Goal: Task Accomplishment & Management: Complete application form

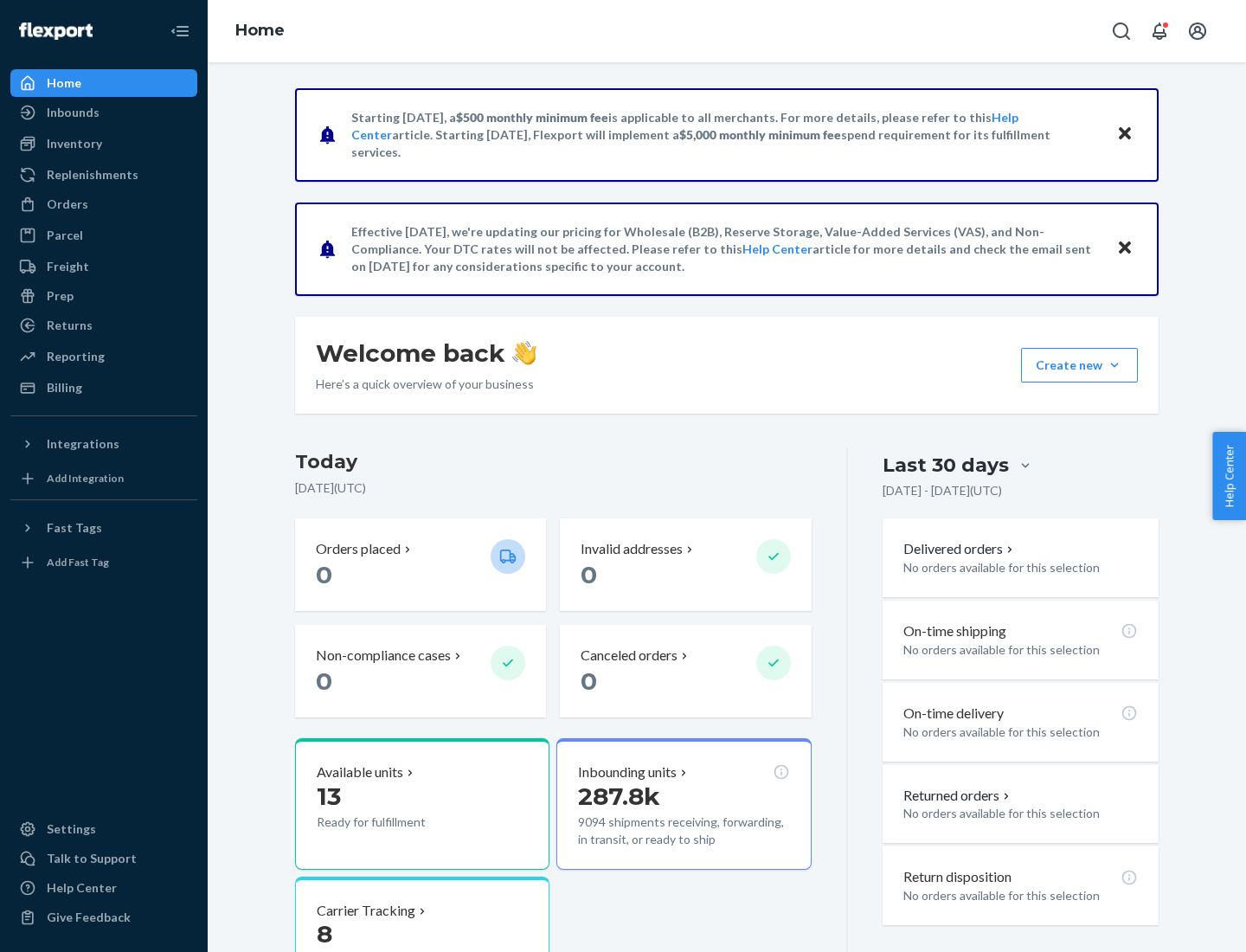
click at [1114, 365] on button "Create new Create new inbound Create new order Create new product" at bounding box center [1079, 365] width 117 height 35
click at [104, 112] on div "Inbounds" at bounding box center [103, 112] width 183 height 24
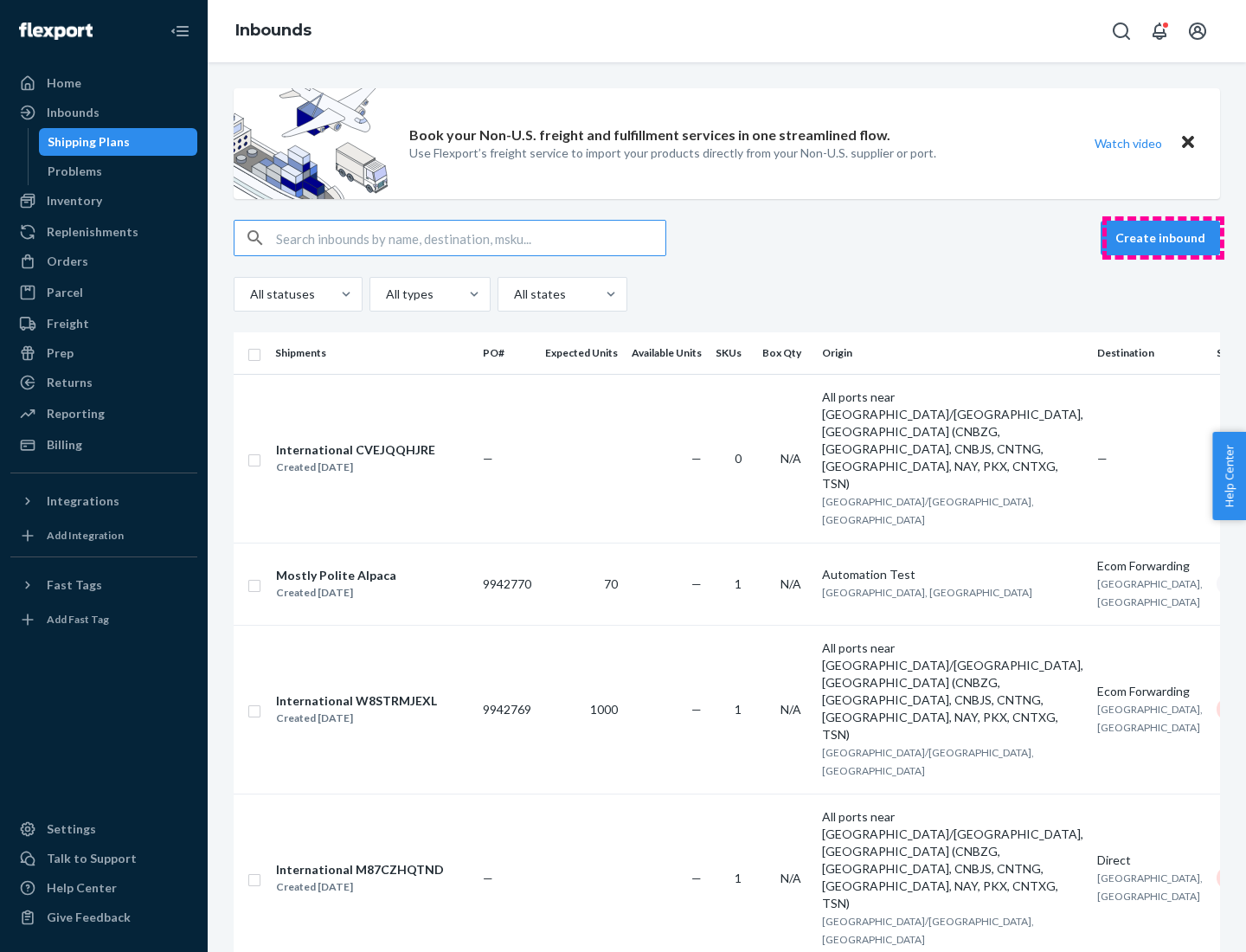
click at [1163, 238] on button "Create inbound" at bounding box center [1160, 238] width 120 height 35
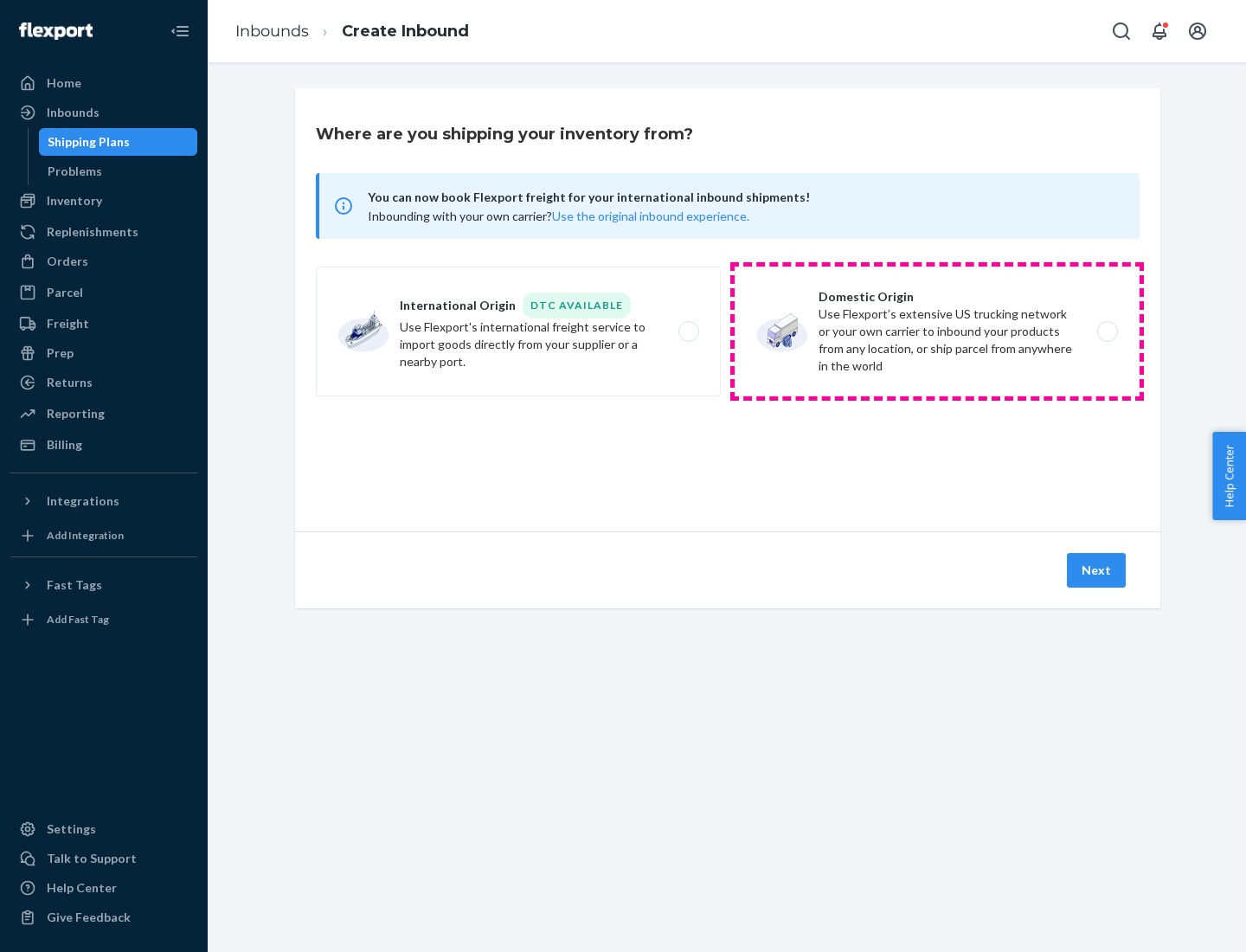
click at [937, 331] on label "Domestic Origin Use Flexport’s extensive US trucking network or your own carrie…" at bounding box center [937, 331] width 405 height 130
click at [1107, 331] on input "Domestic Origin Use Flexport’s extensive US trucking network or your own carrie…" at bounding box center [1113, 332] width 12 height 12
radio input "true"
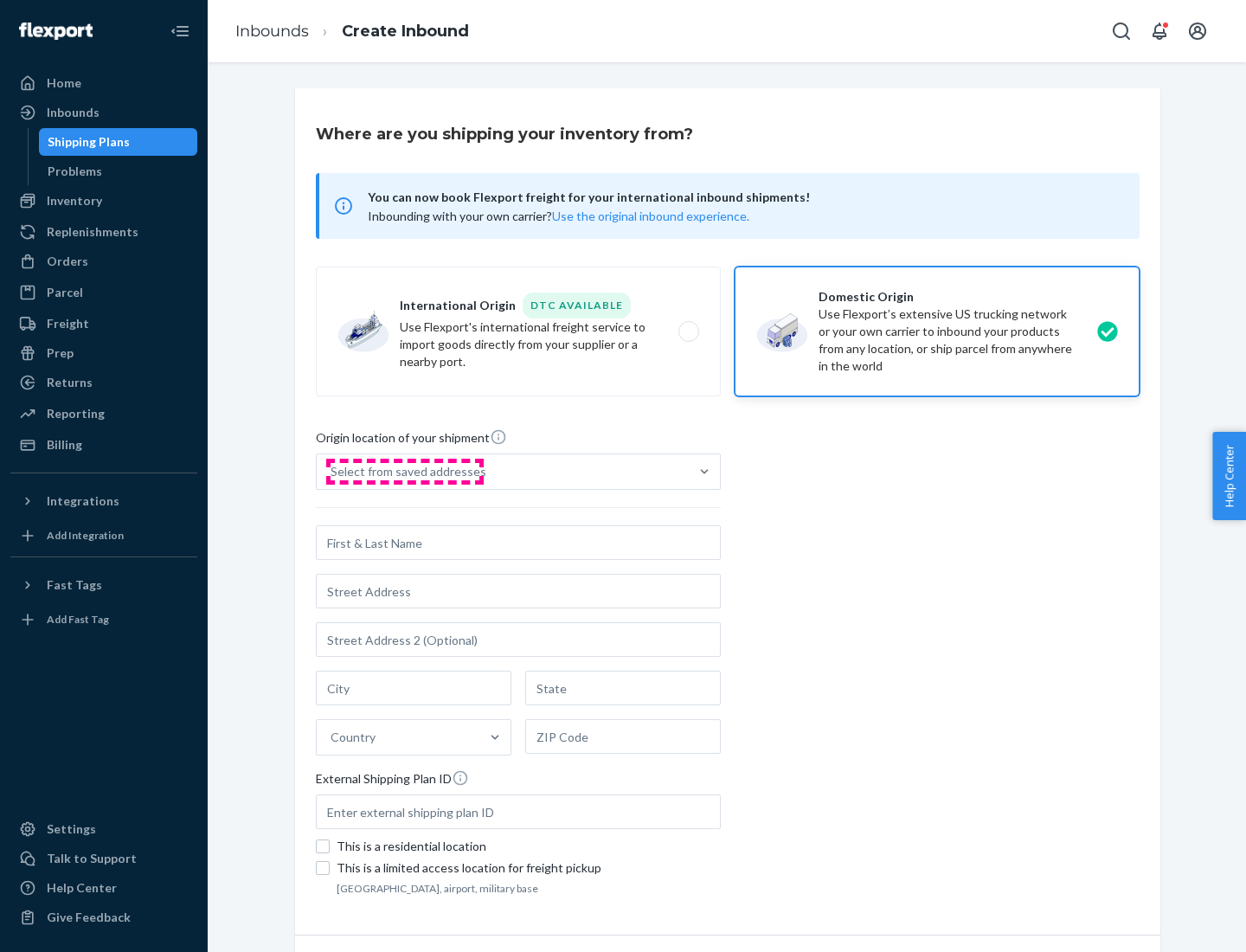
click at [404, 472] on div "Select from saved addresses" at bounding box center [408, 472] width 156 height 18
click at [332, 472] on input "Select from saved addresses" at bounding box center [331, 472] width 2 height 18
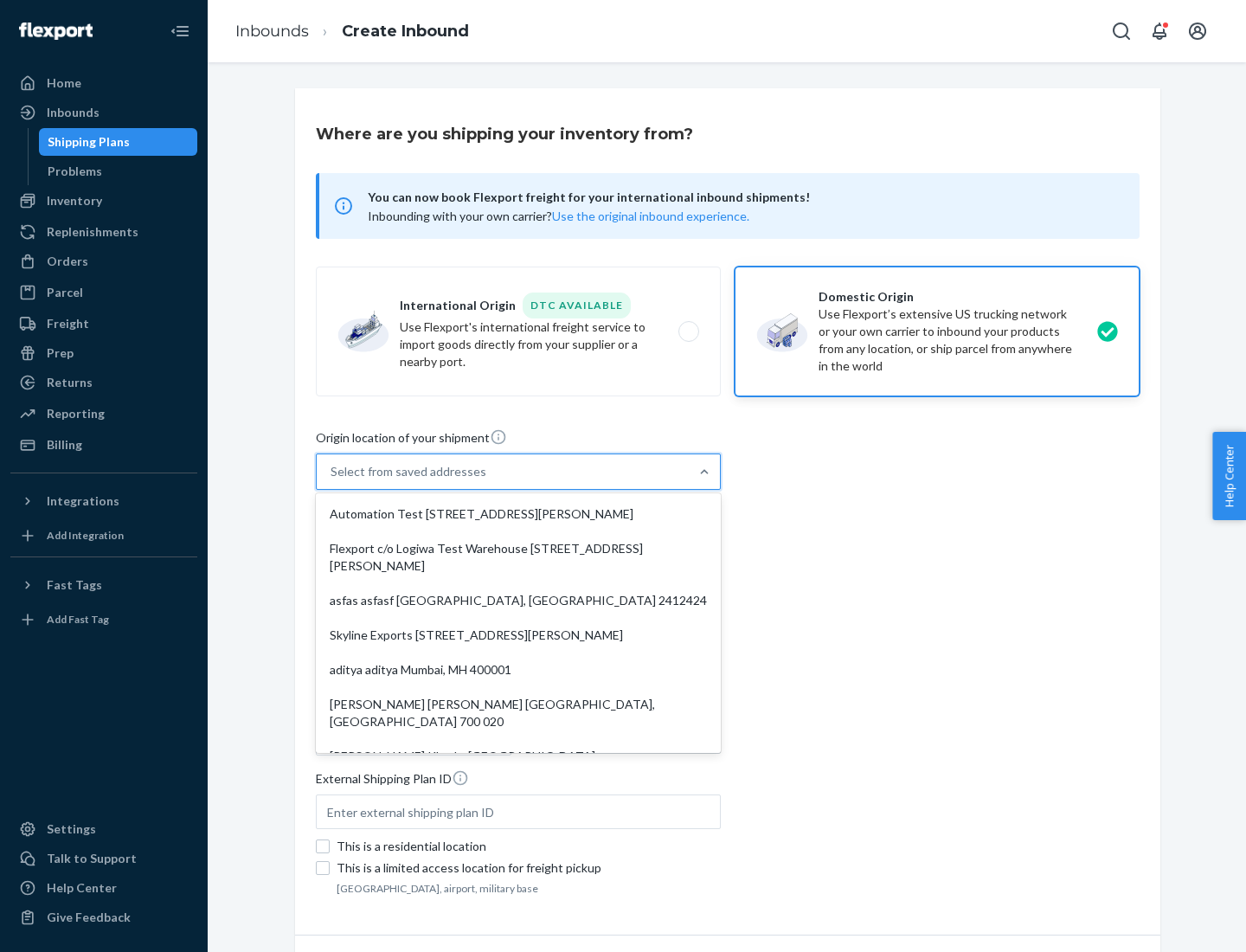
scroll to position [7, 0]
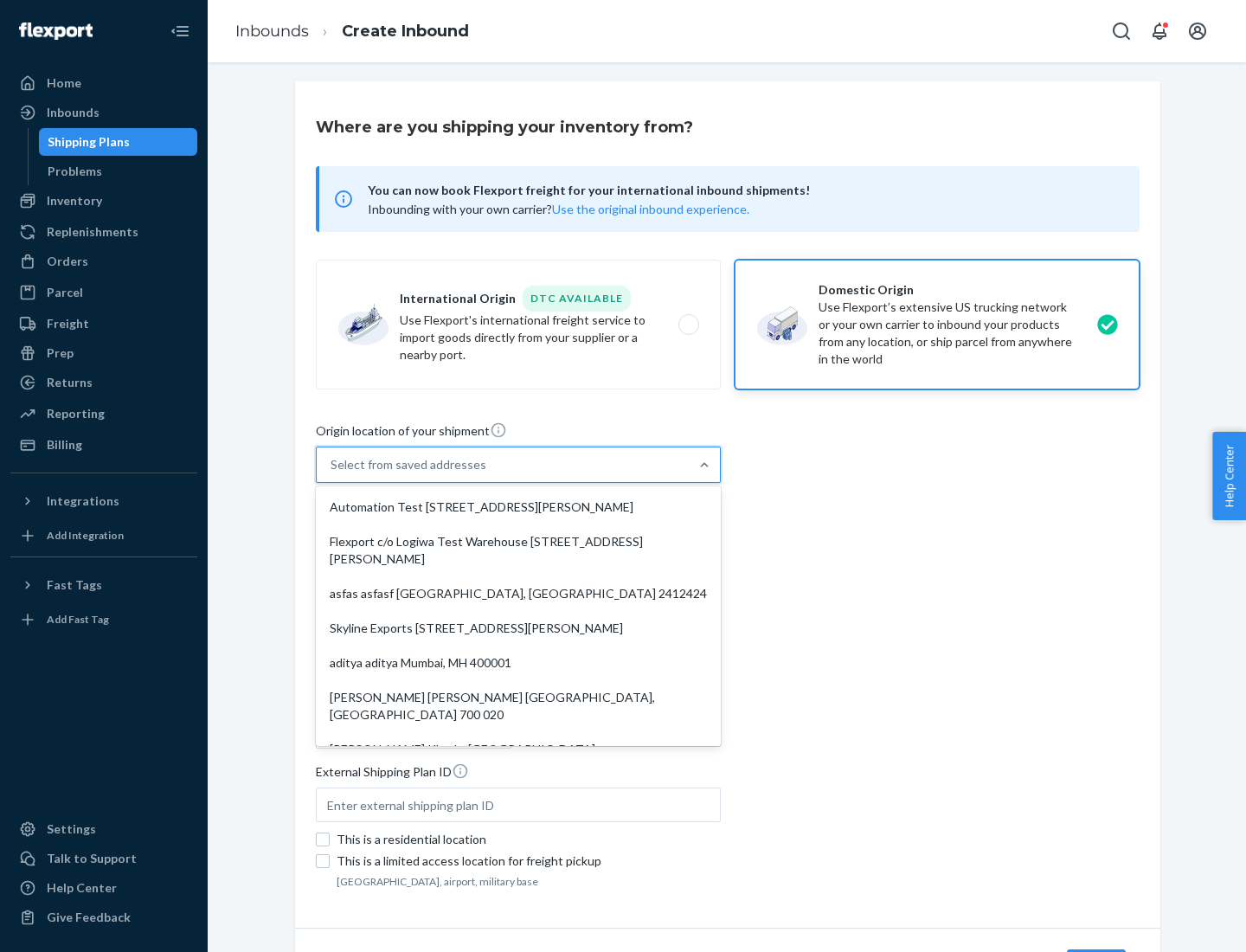
click at [518, 507] on div "Automation Test [STREET_ADDRESS][PERSON_NAME]" at bounding box center [518, 508] width 398 height 35
click at [332, 474] on input "option Automation Test [STREET_ADDRESS][PERSON_NAME]. 9 results available. Use …" at bounding box center [331, 465] width 2 height 18
type input "Automation Test"
type input "9th Floor"
type input "[GEOGRAPHIC_DATA]"
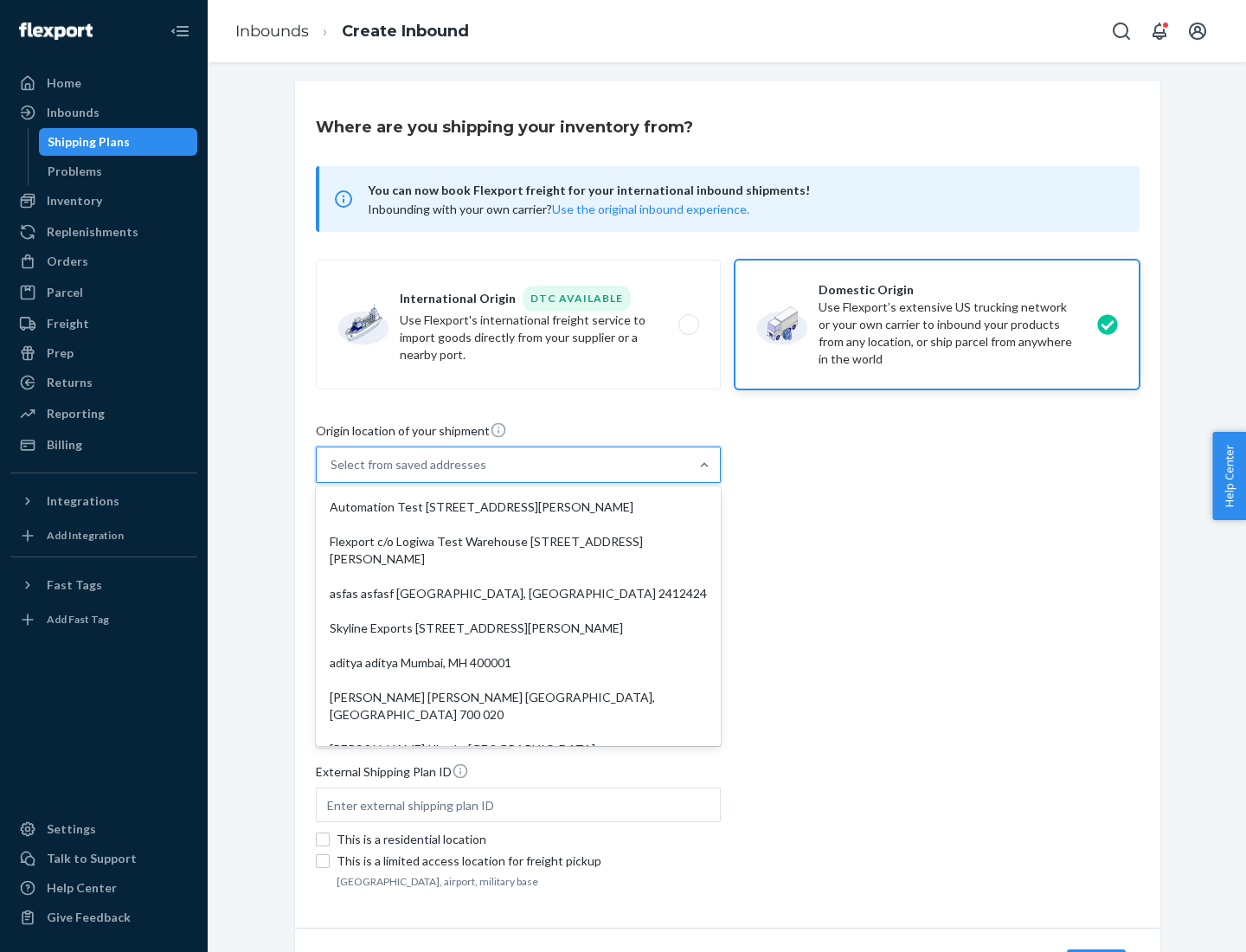
type input "CA"
type input "94104"
type input "[STREET_ADDRESS][PERSON_NAME]"
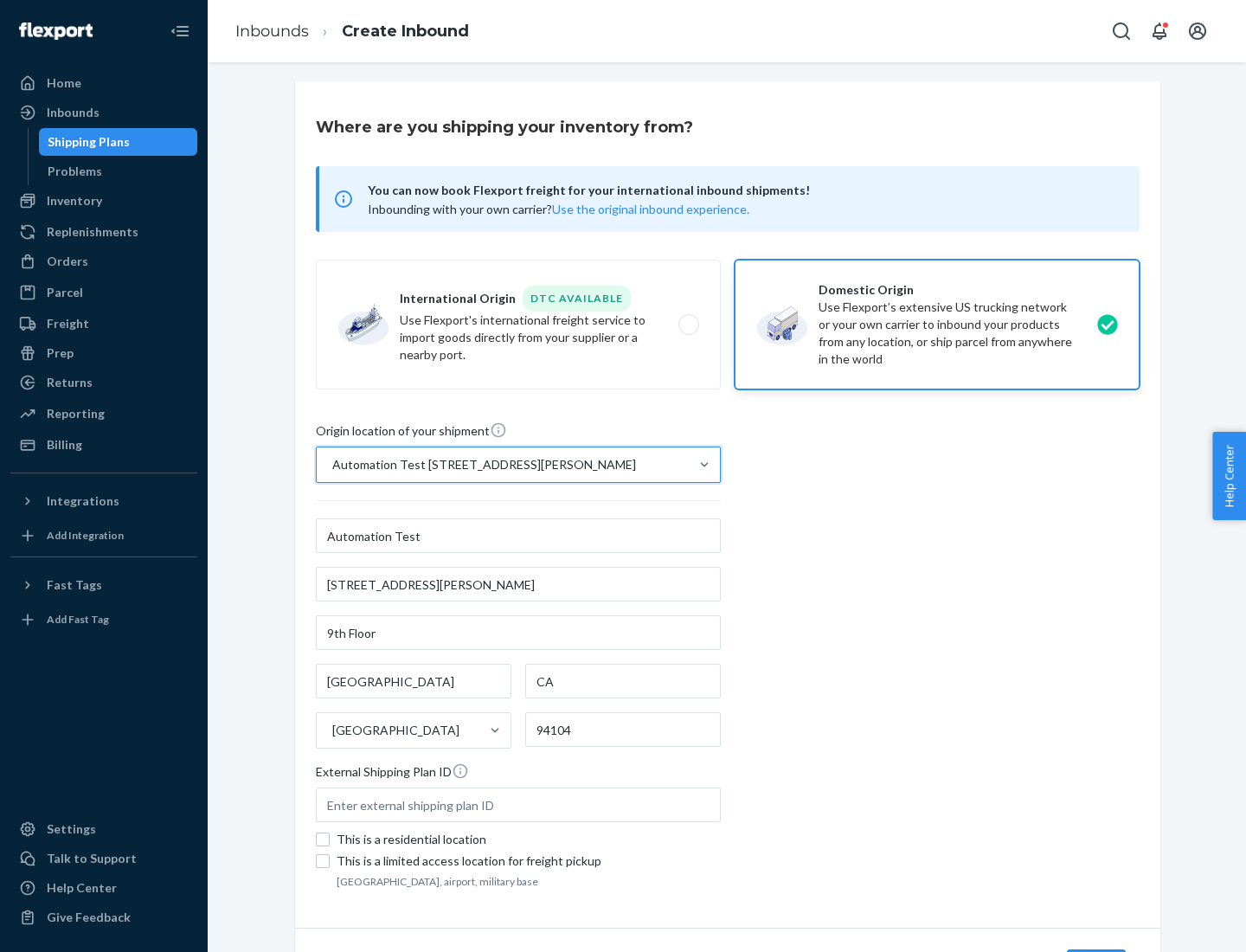
scroll to position [101, 0]
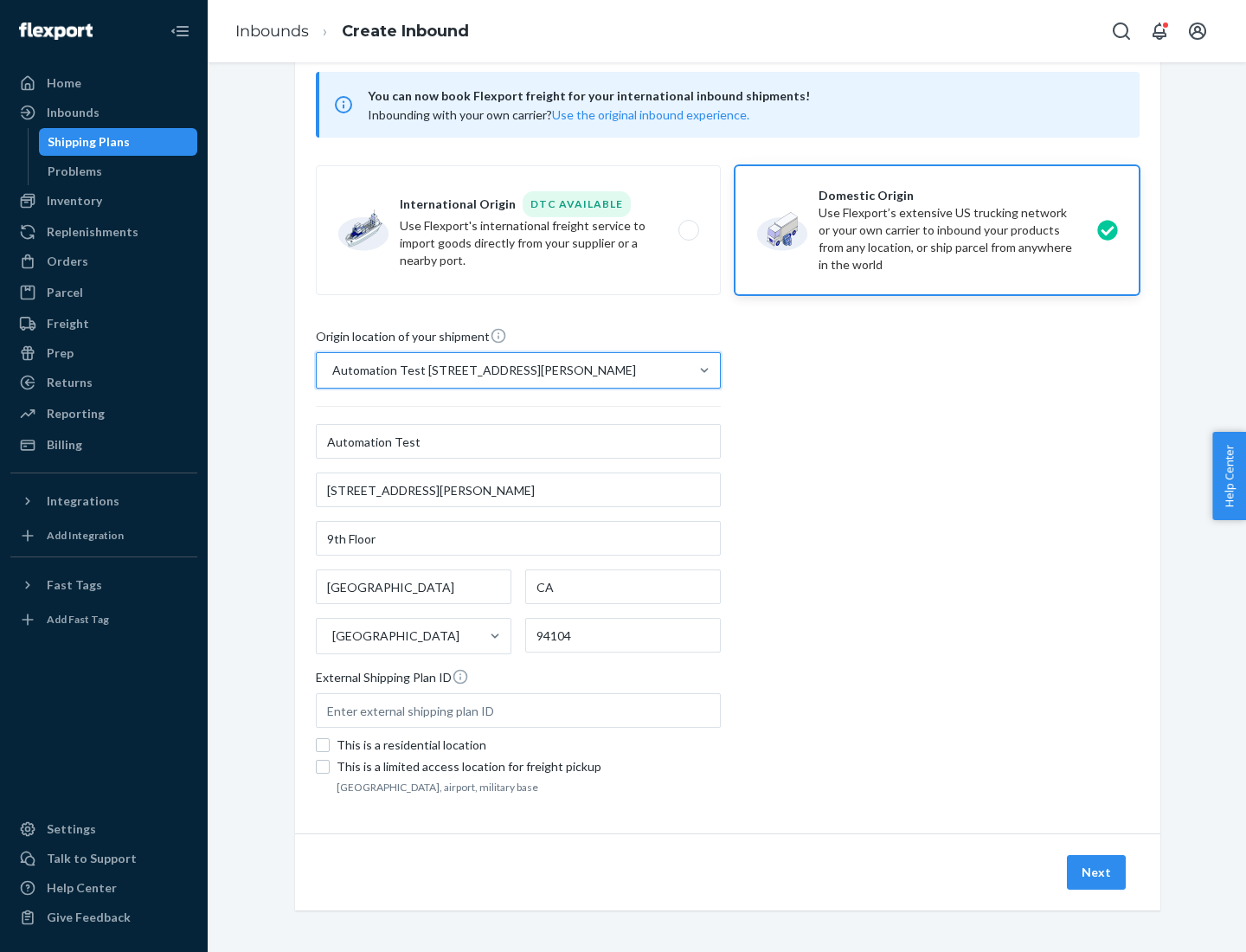
click at [1097, 872] on button "Next" at bounding box center [1096, 873] width 58 height 35
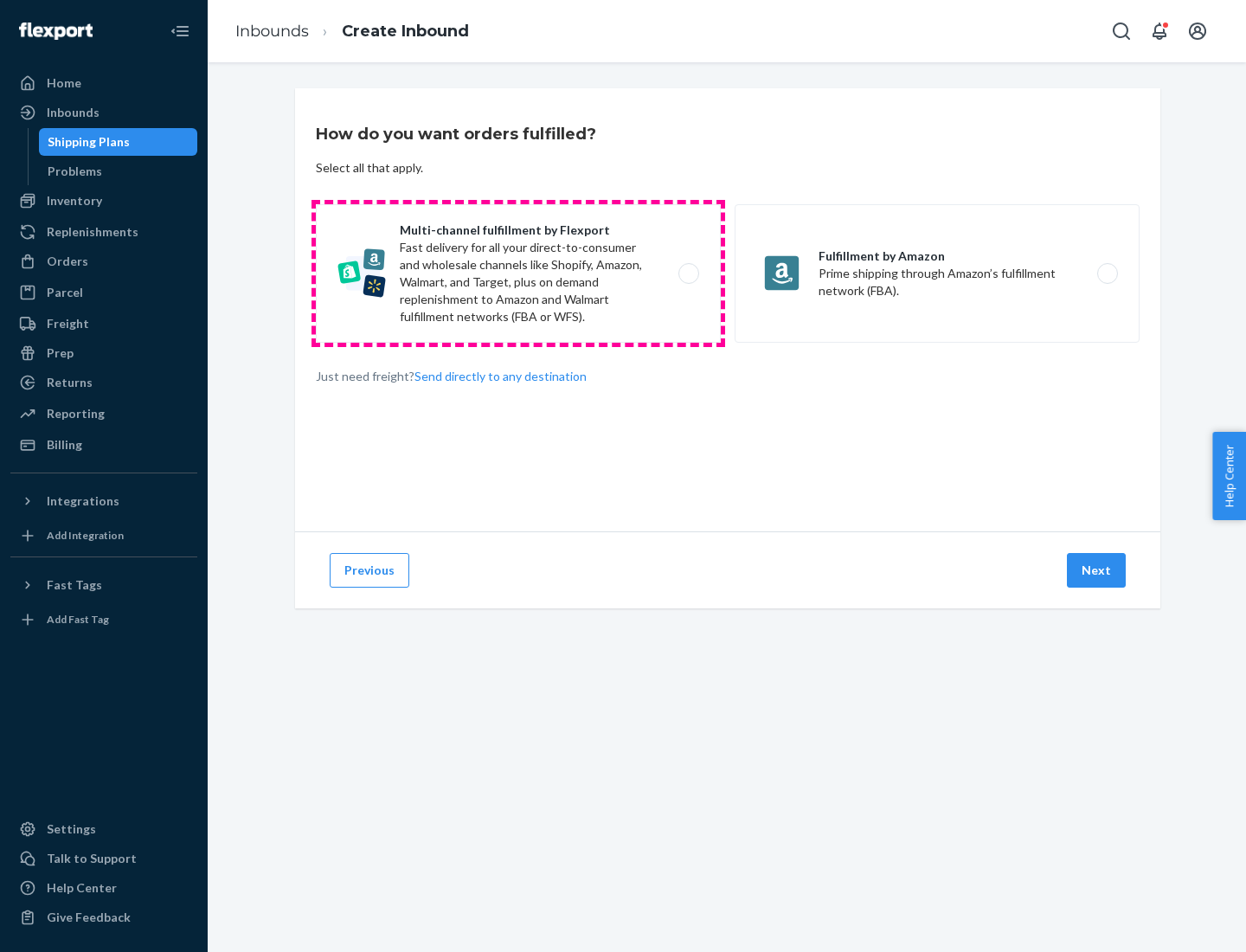
click at [518, 274] on label "Multi-channel fulfillment by Flexport Fast delivery for all your direct-to-cons…" at bounding box center [518, 274] width 405 height 138
click at [688, 274] on input "Multi-channel fulfillment by Flexport Fast delivery for all your direct-to-cons…" at bounding box center [694, 274] width 12 height 12
radio input "true"
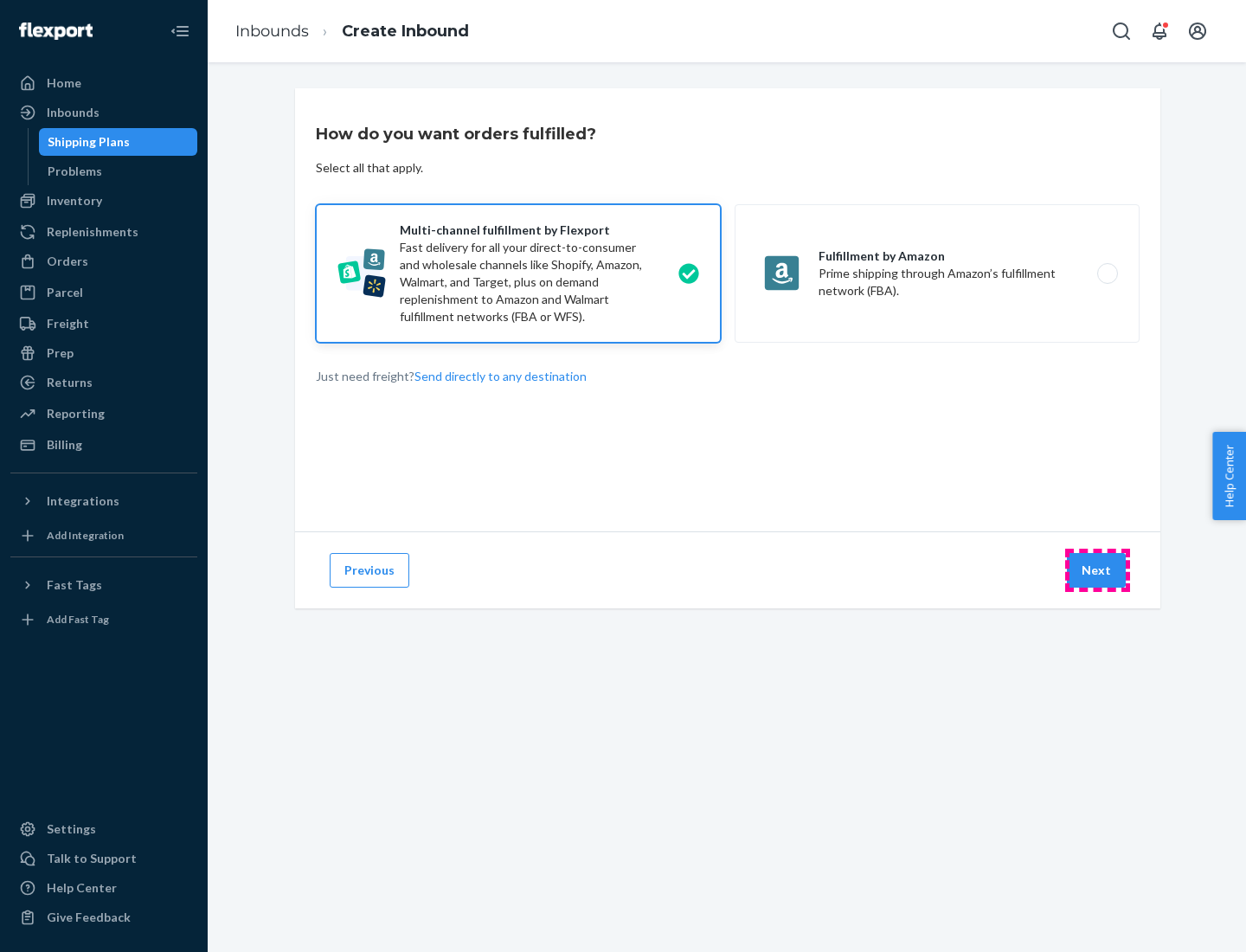
click at [1097, 570] on button "Next" at bounding box center [1096, 571] width 58 height 35
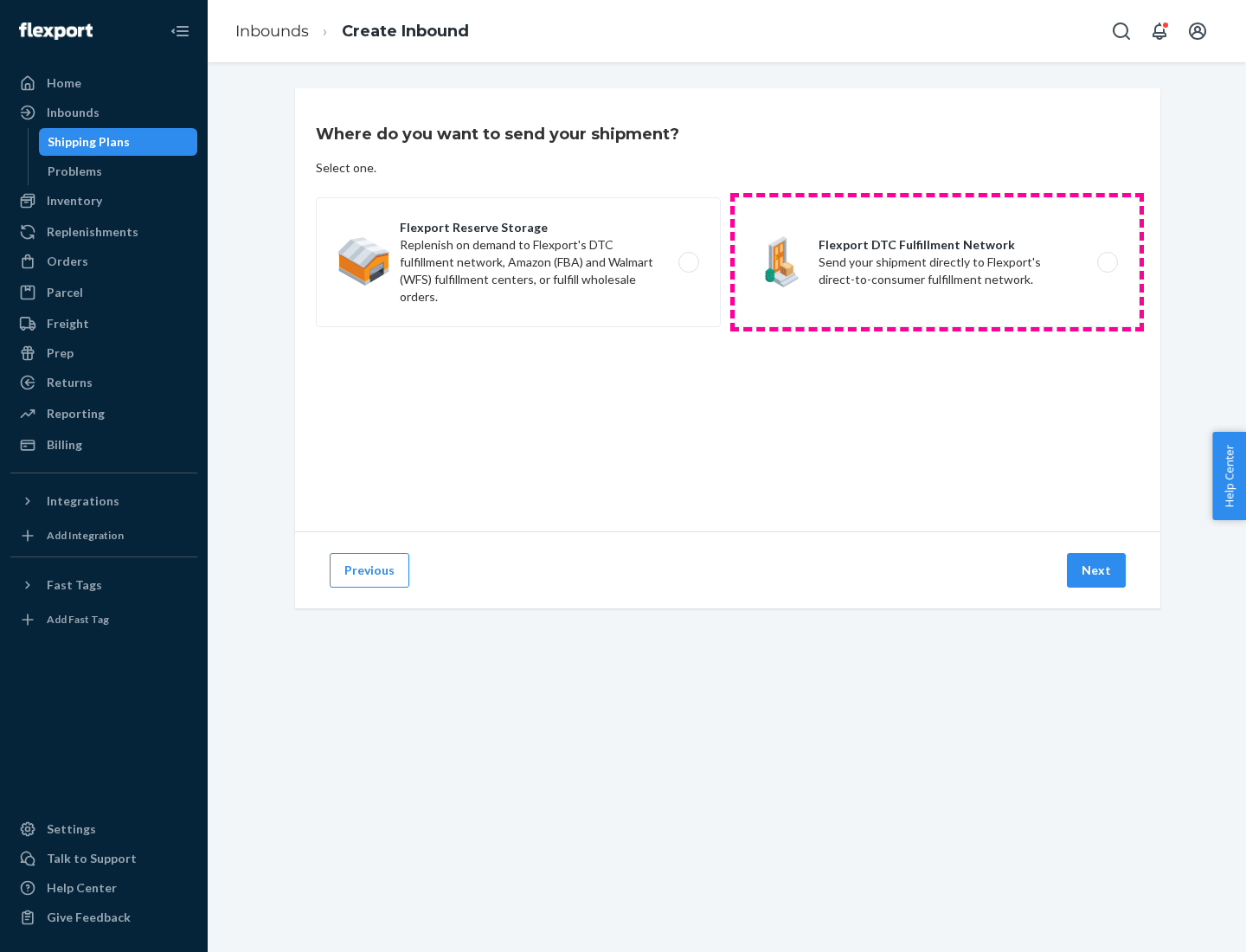
click at [937, 262] on label "Flexport DTC Fulfillment Network Send your shipment directly to Flexport's dire…" at bounding box center [937, 262] width 405 height 130
click at [1107, 262] on input "Flexport DTC Fulfillment Network Send your shipment directly to Flexport's dire…" at bounding box center [1113, 263] width 12 height 12
radio input "true"
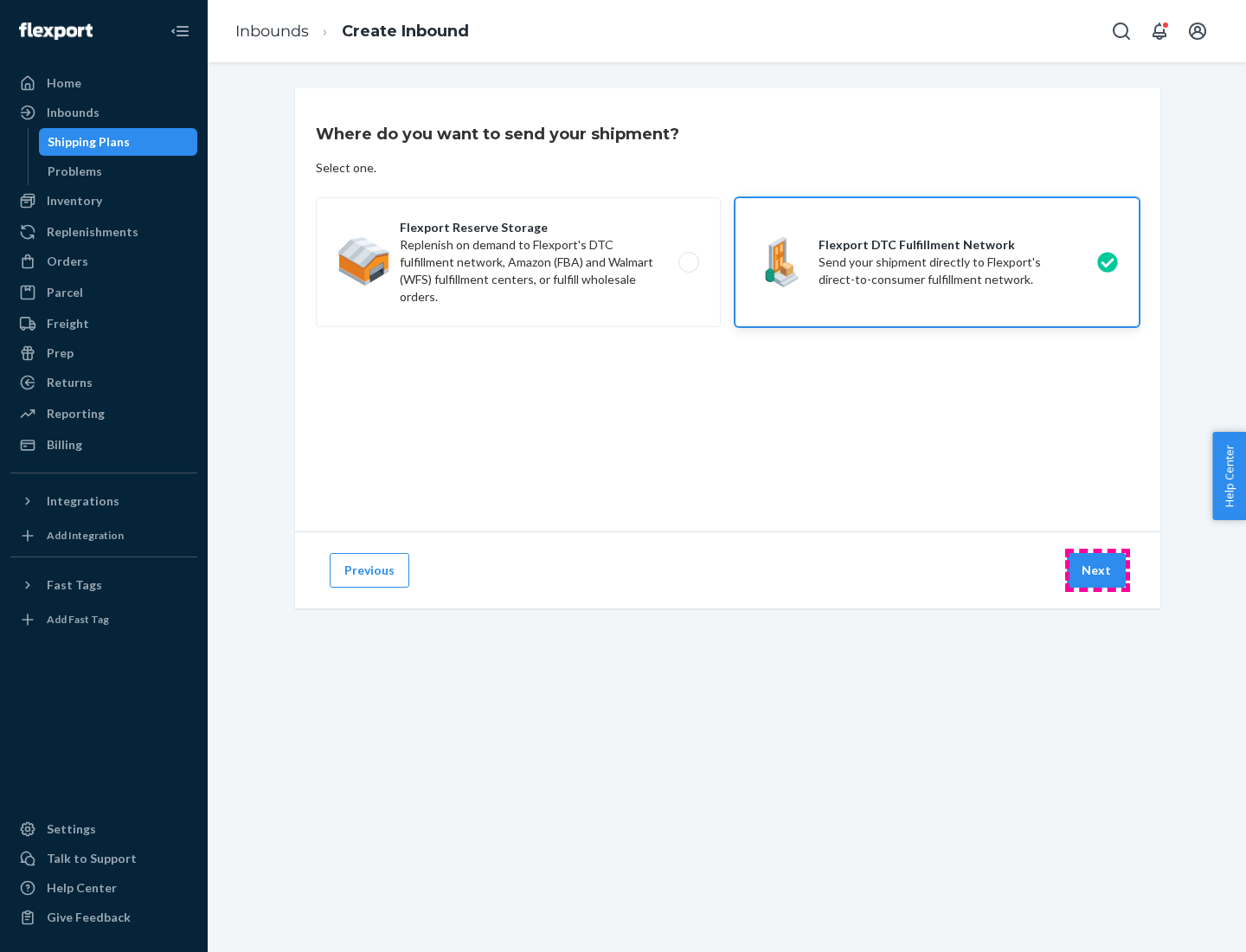
click at [1097, 570] on button "Next" at bounding box center [1096, 571] width 58 height 35
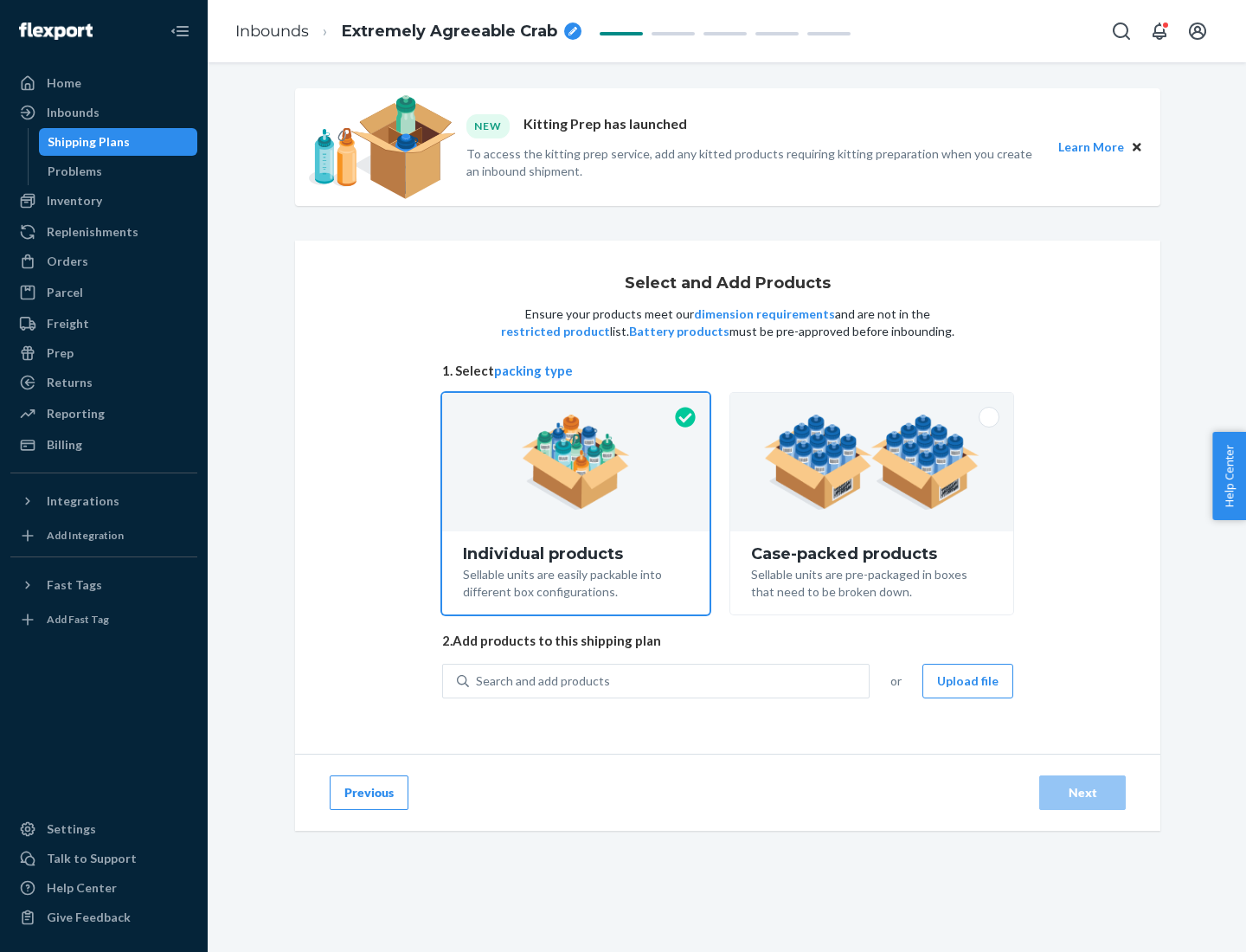
click at [872, 462] on img at bounding box center [871, 462] width 215 height 95
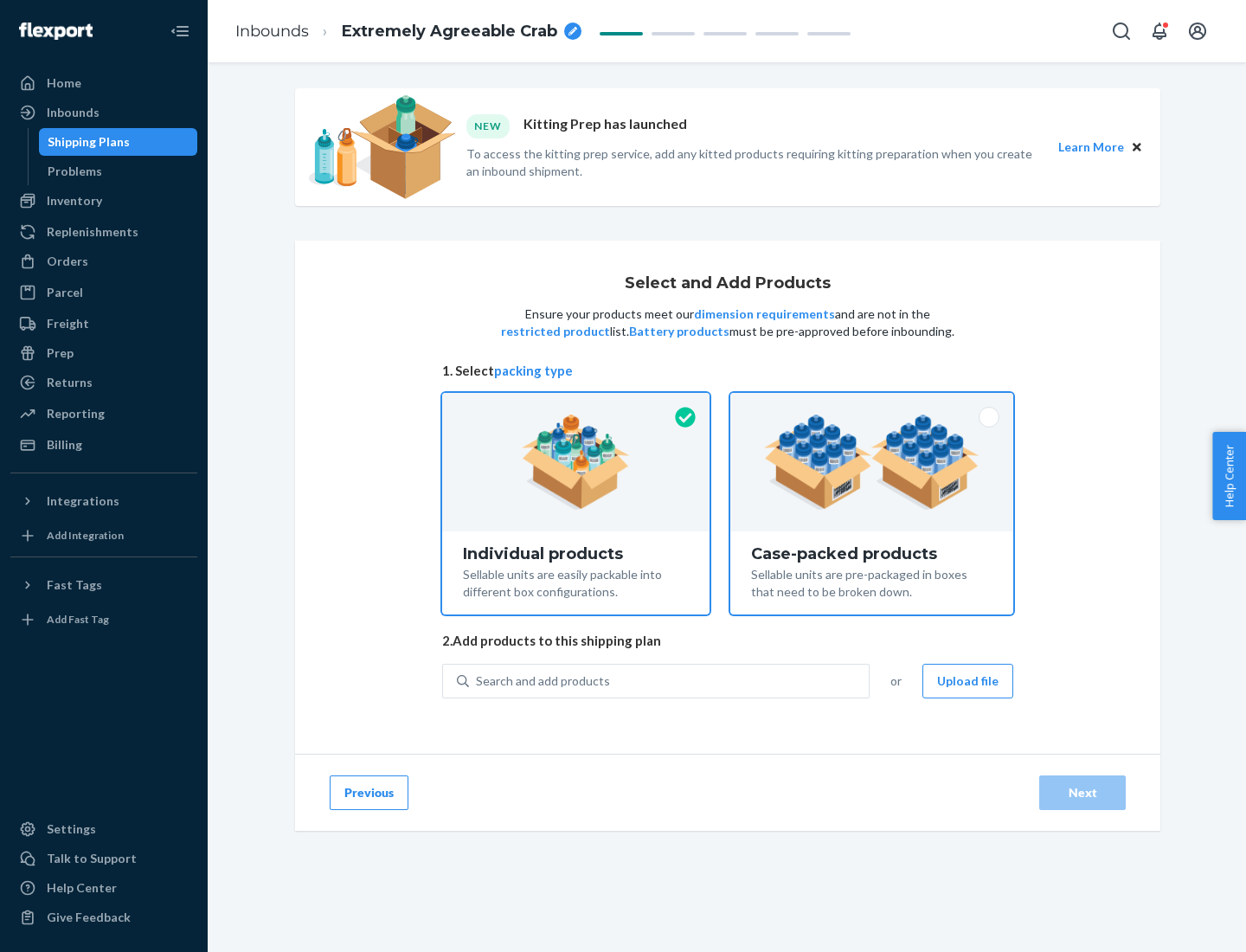
click at [872, 404] on input "Case-packed products Sellable units are pre-packaged in boxes that need to be b…" at bounding box center [872, 399] width 12 height 12
radio input "true"
radio input "false"
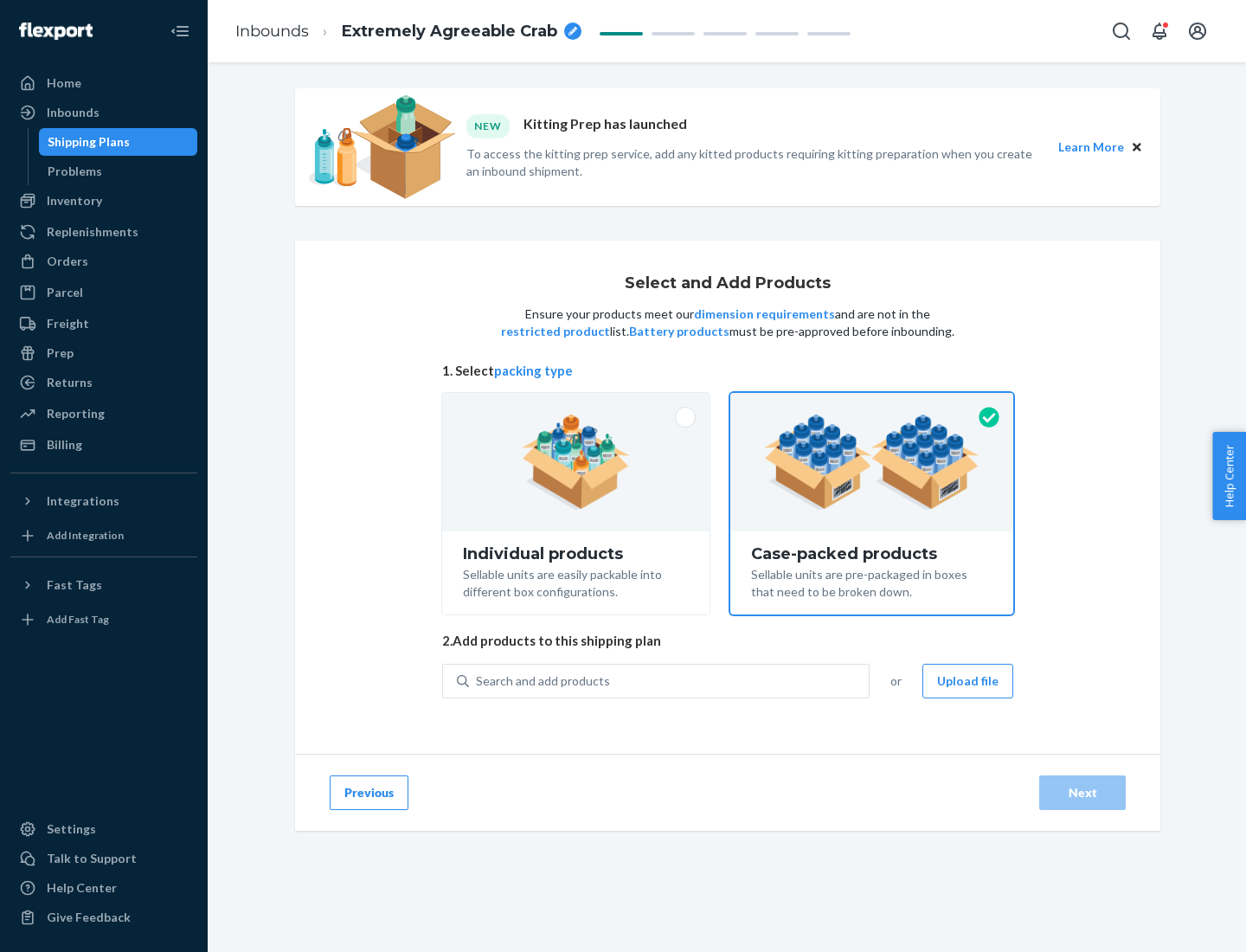
click at [669, 680] on div "Search and add products" at bounding box center [668, 681] width 399 height 31
click at [477, 680] on input "Search and add products" at bounding box center [476, 681] width 2 height 18
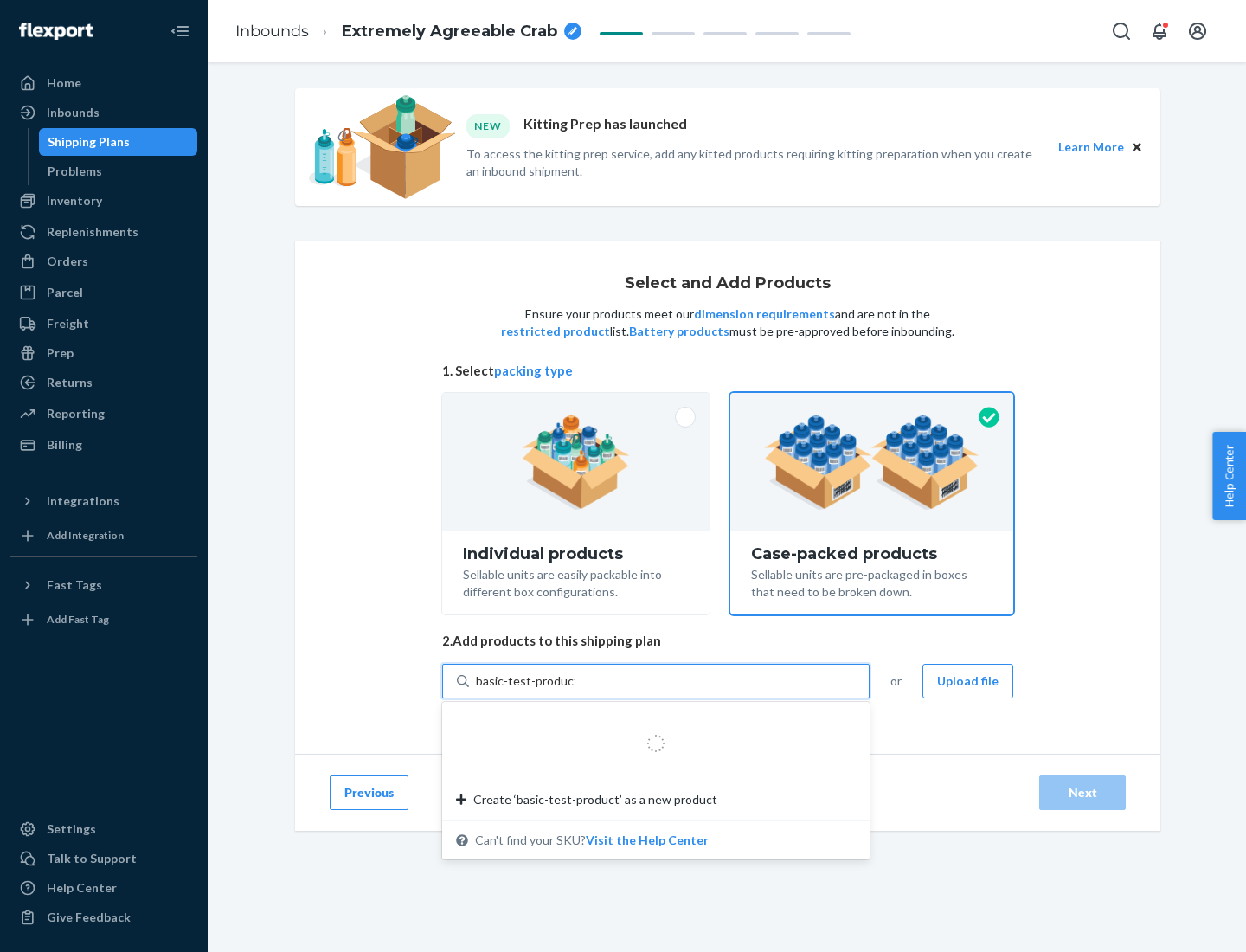
type input "basic-test-product-1"
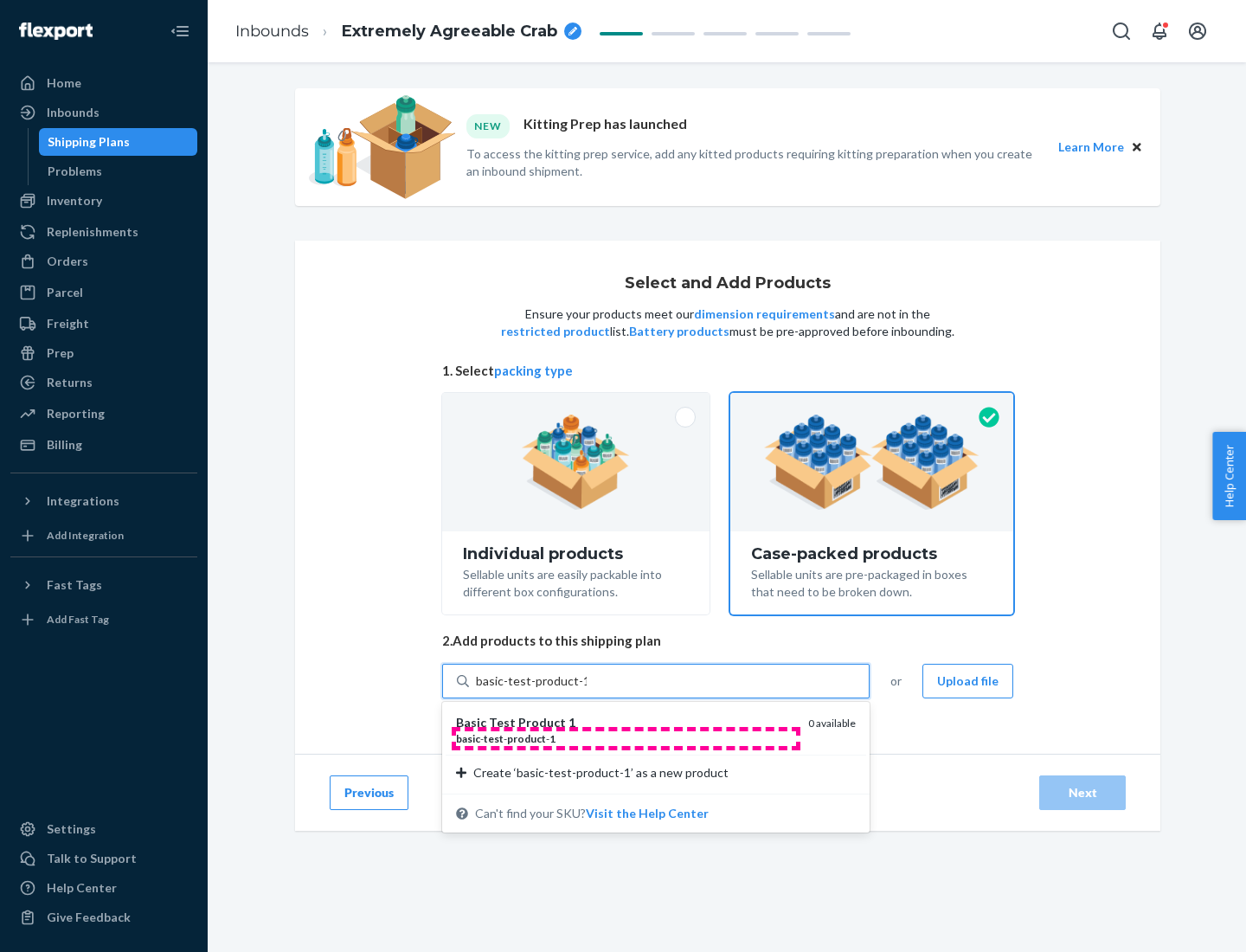
click at [625, 739] on div "basic - test - product - 1" at bounding box center [624, 739] width 338 height 15
click at [586, 690] on input "basic-test-product-1" at bounding box center [531, 681] width 111 height 18
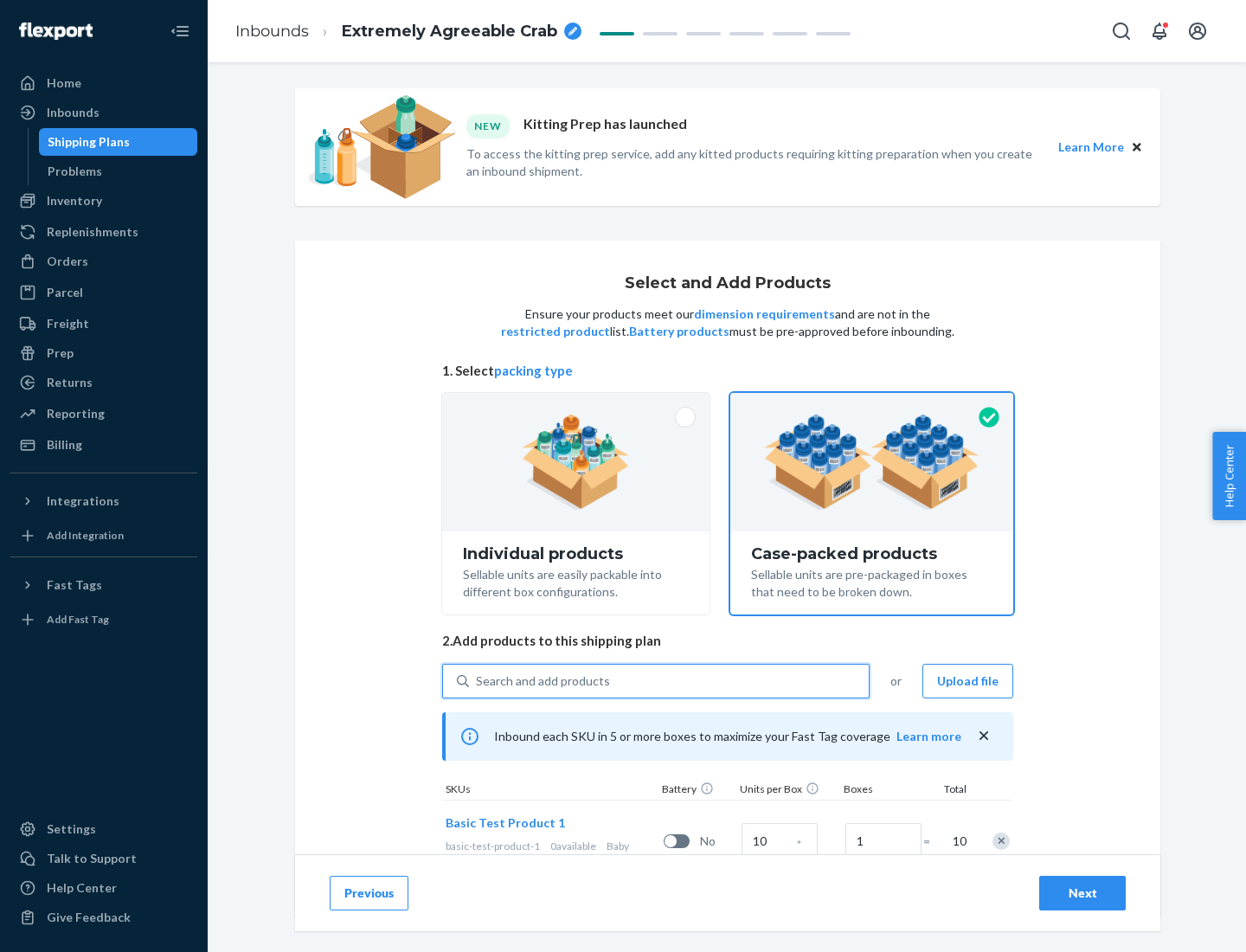
scroll to position [62, 0]
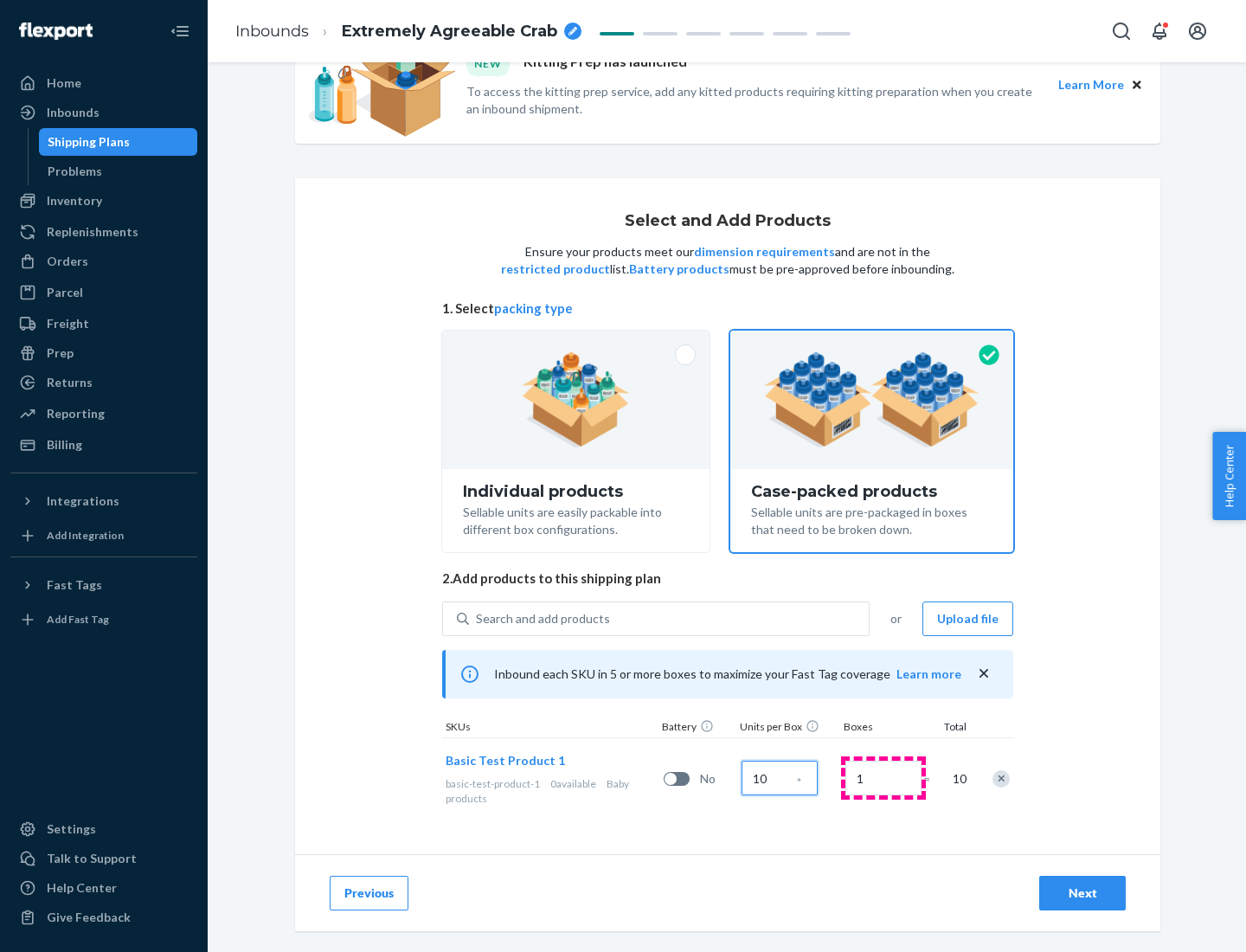
type input "10"
type input "7"
click at [1082, 894] on div "Next" at bounding box center [1082, 894] width 57 height 18
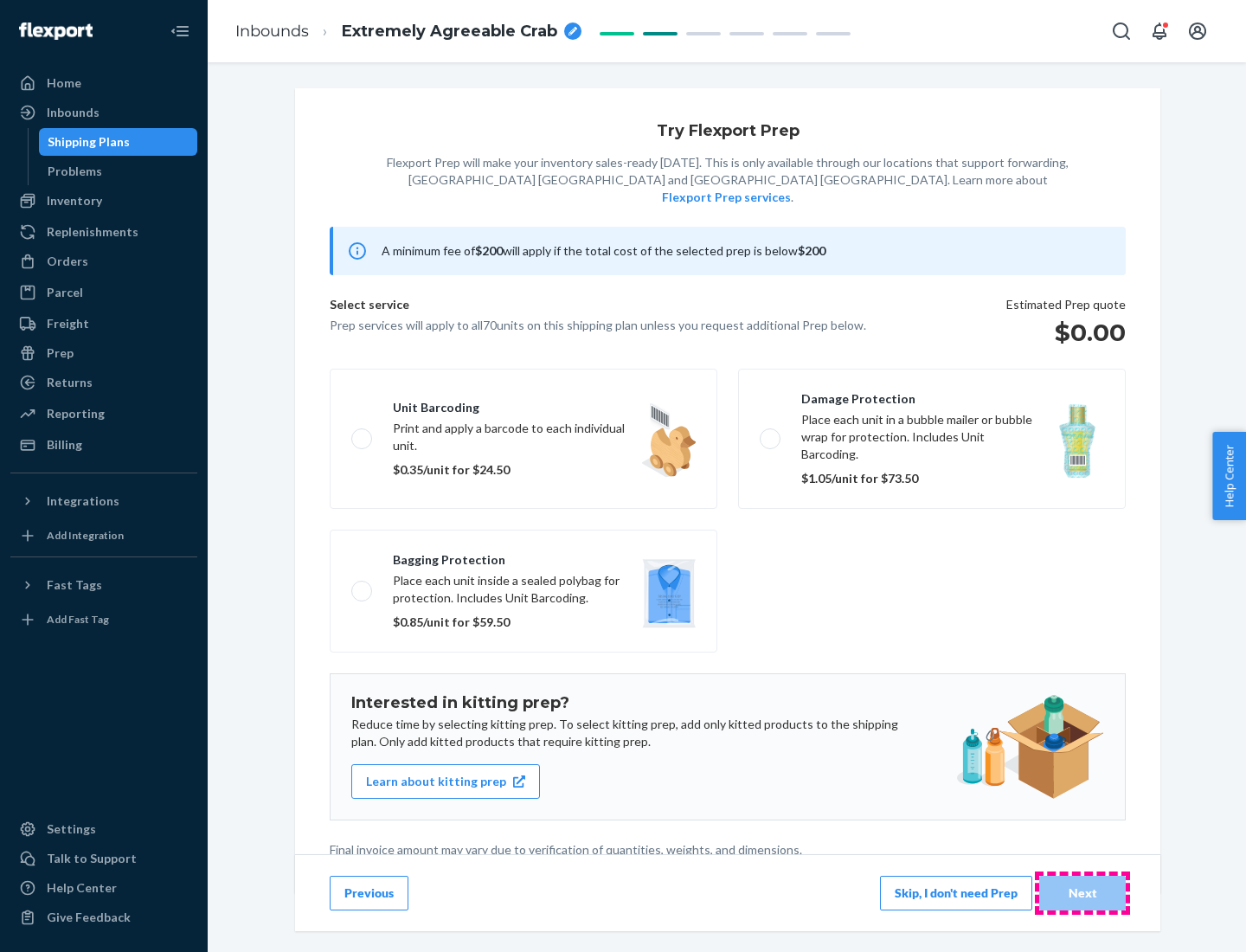
scroll to position [4, 0]
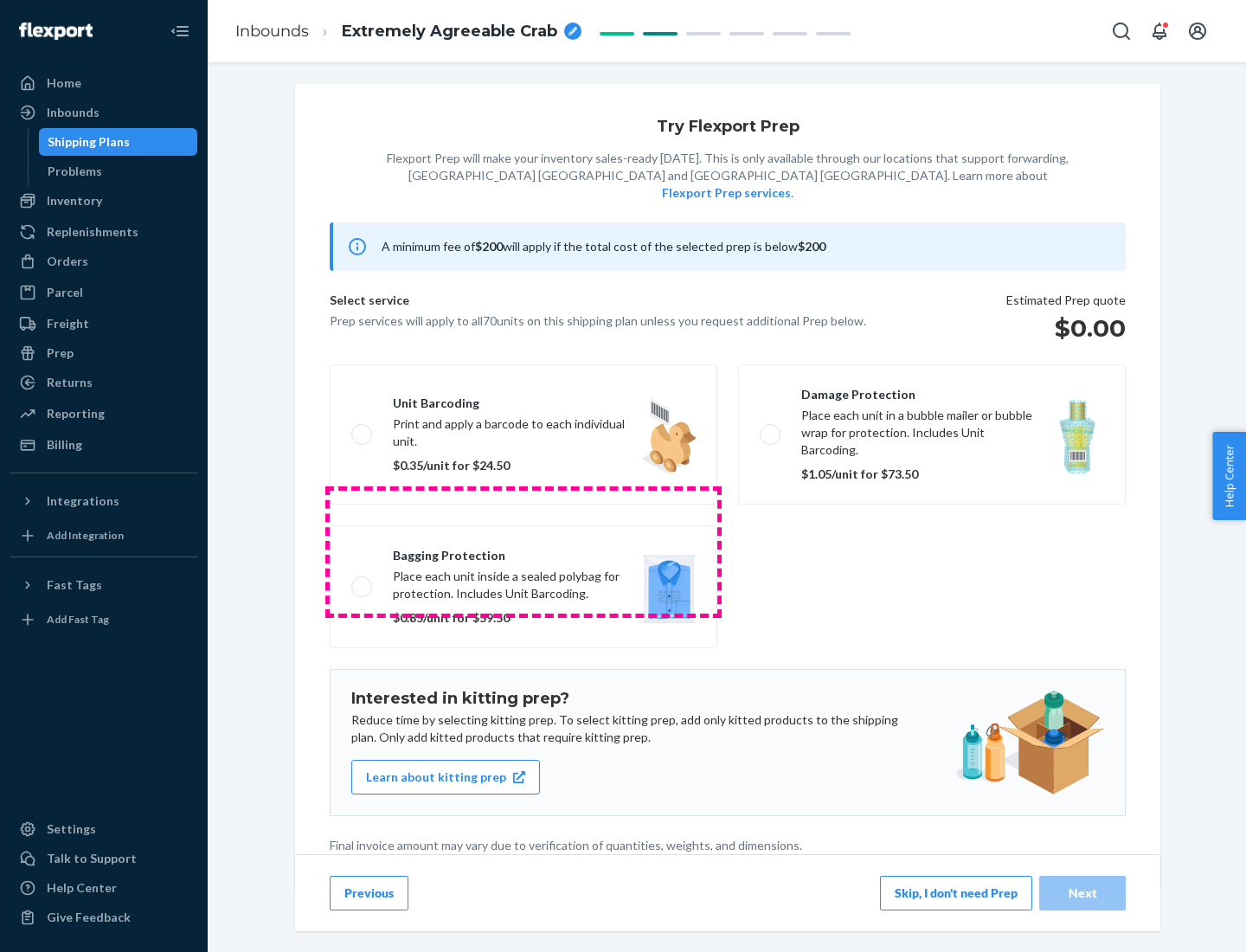
click at [523, 552] on label "Bagging protection Place each unit inside a sealed polybag for protection. Incl…" at bounding box center [523, 587] width 388 height 123
click at [362, 581] on input "Bagging protection Place each unit inside a sealed polybag for protection. Incl…" at bounding box center [358, 587] width 12 height 12
checkbox input "true"
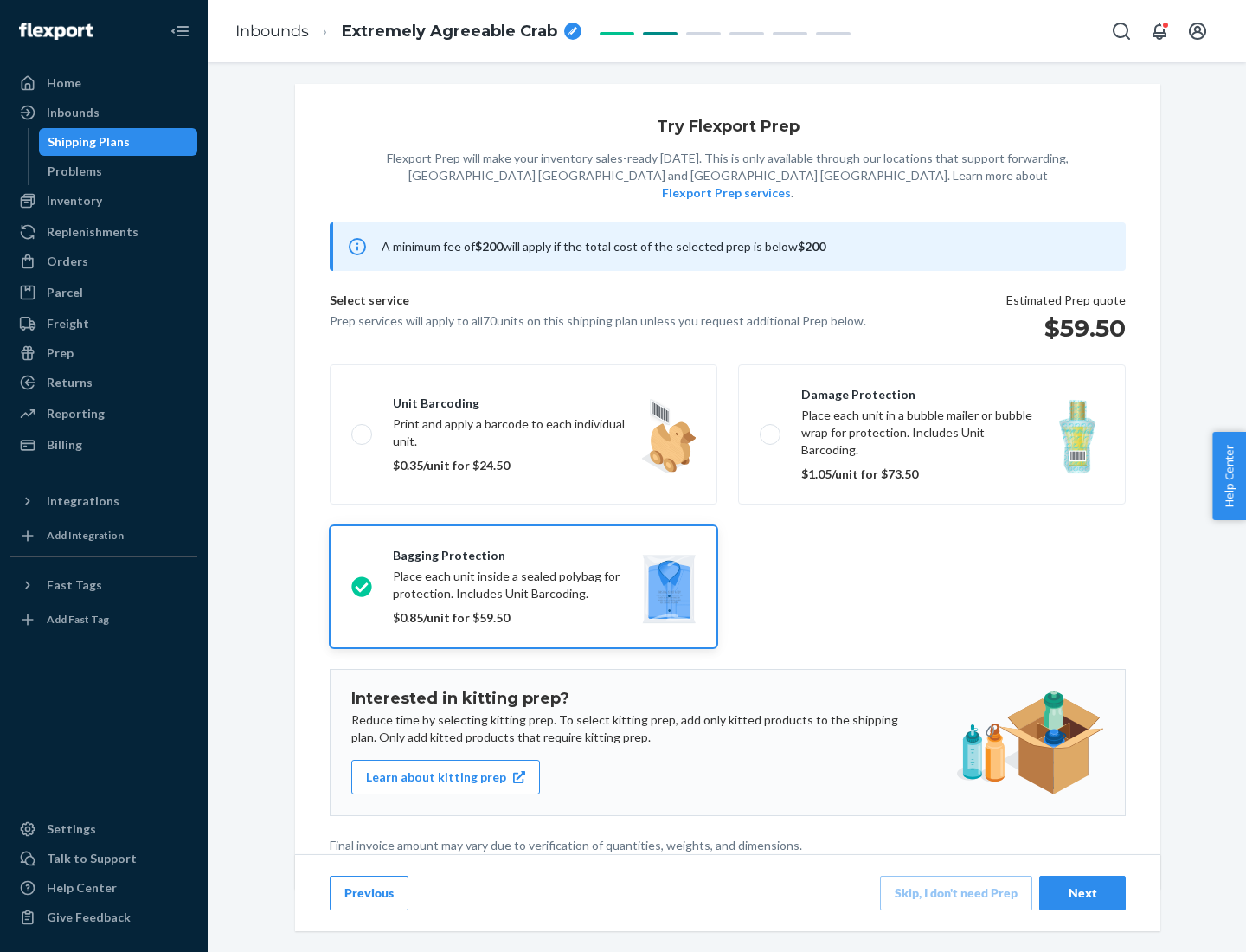
click at [1082, 893] on div "Next" at bounding box center [1082, 894] width 57 height 18
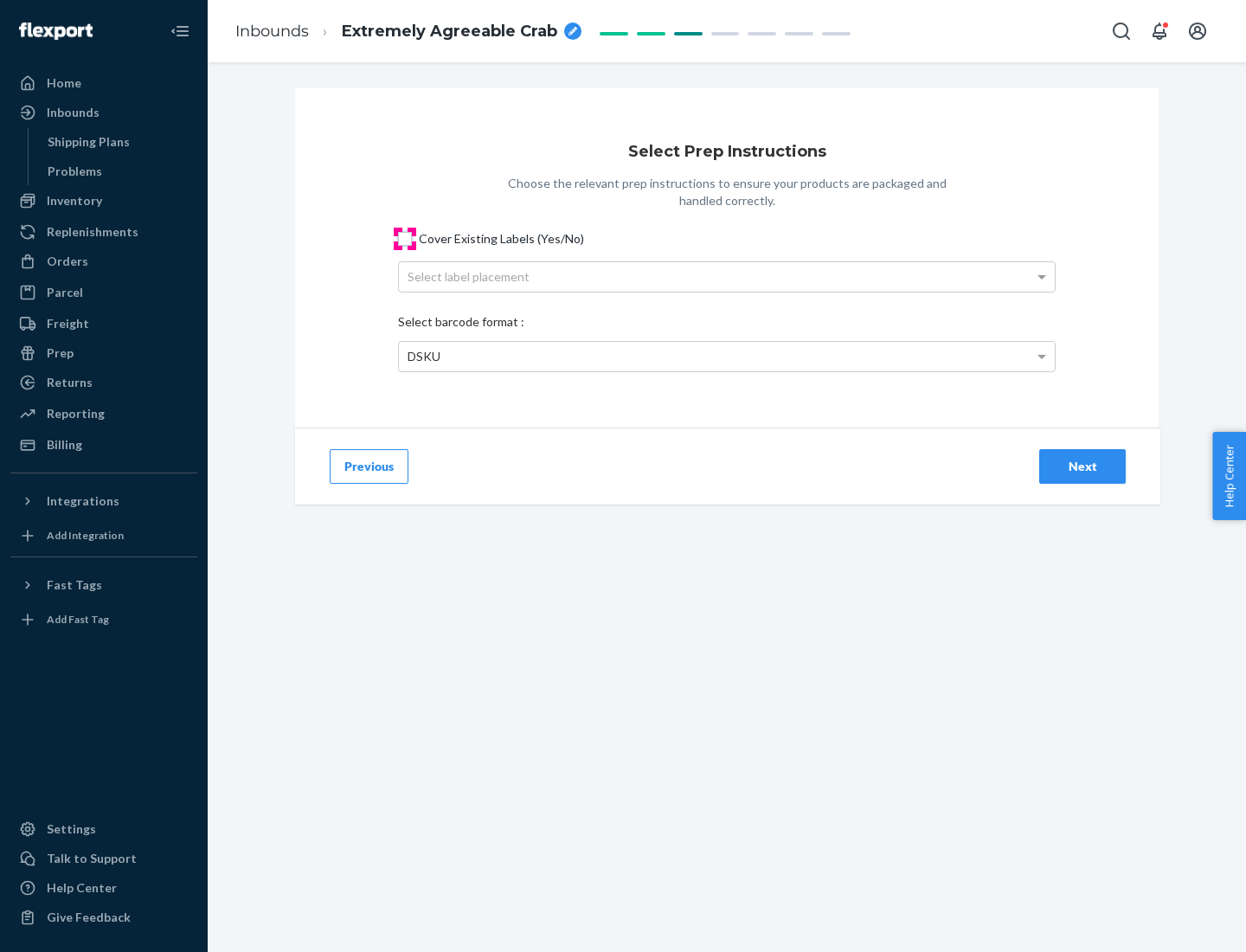
click at [405, 238] on input "Cover Existing Labels (Yes/No)" at bounding box center [405, 239] width 14 height 14
checkbox input "true"
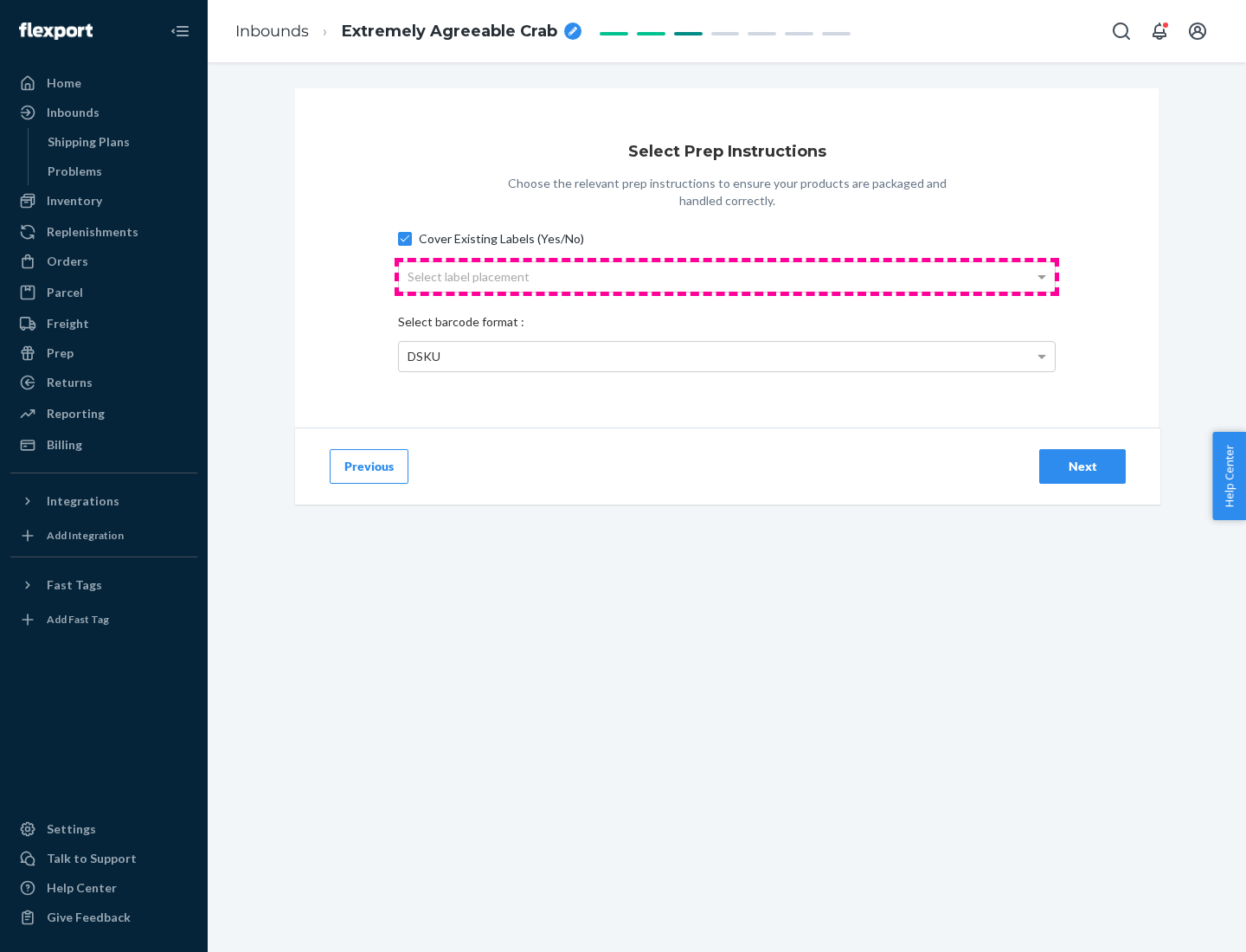
click at [727, 276] on div "Select label placement" at bounding box center [726, 277] width 656 height 29
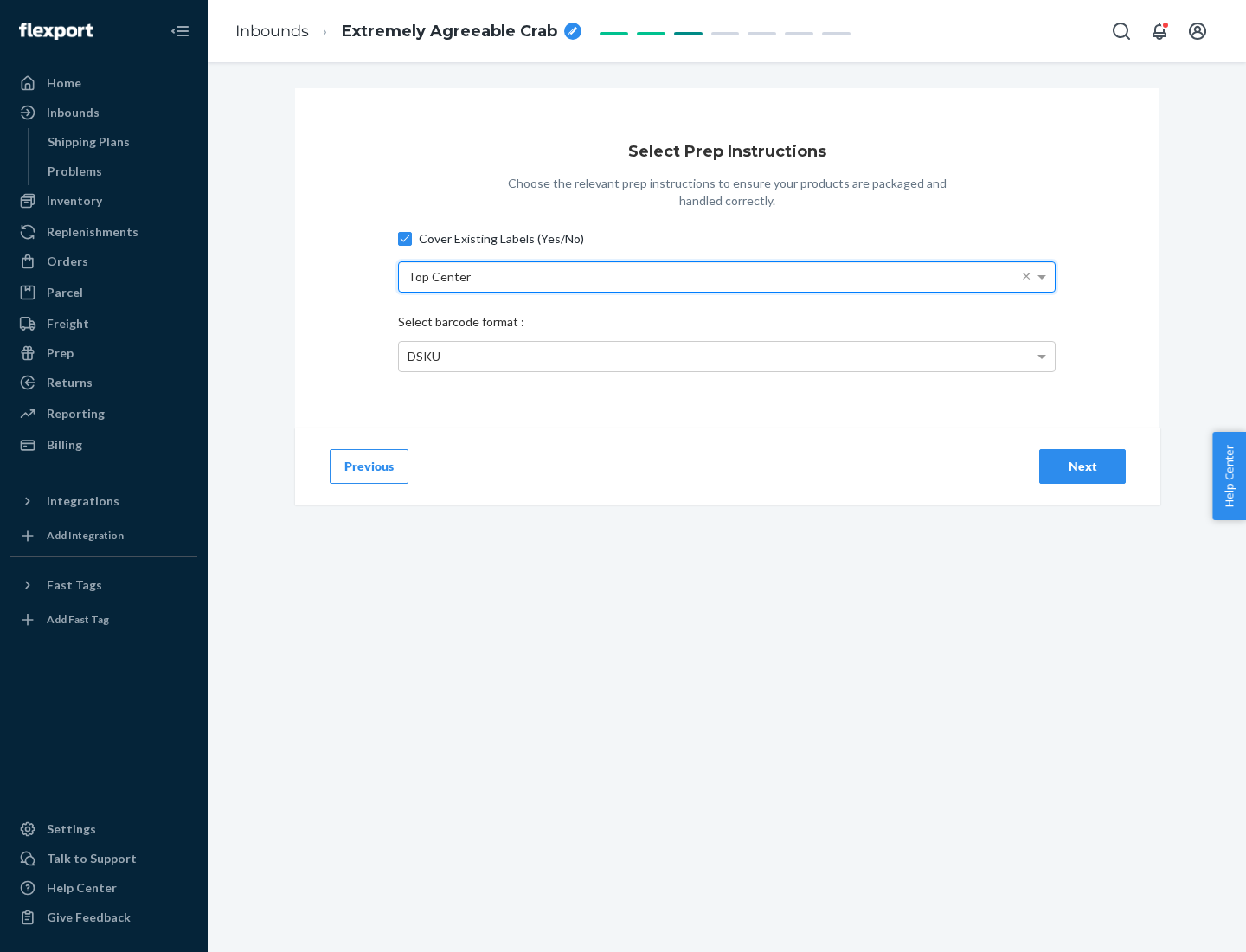
click at [727, 356] on div "DSKU" at bounding box center [726, 357] width 656 height 29
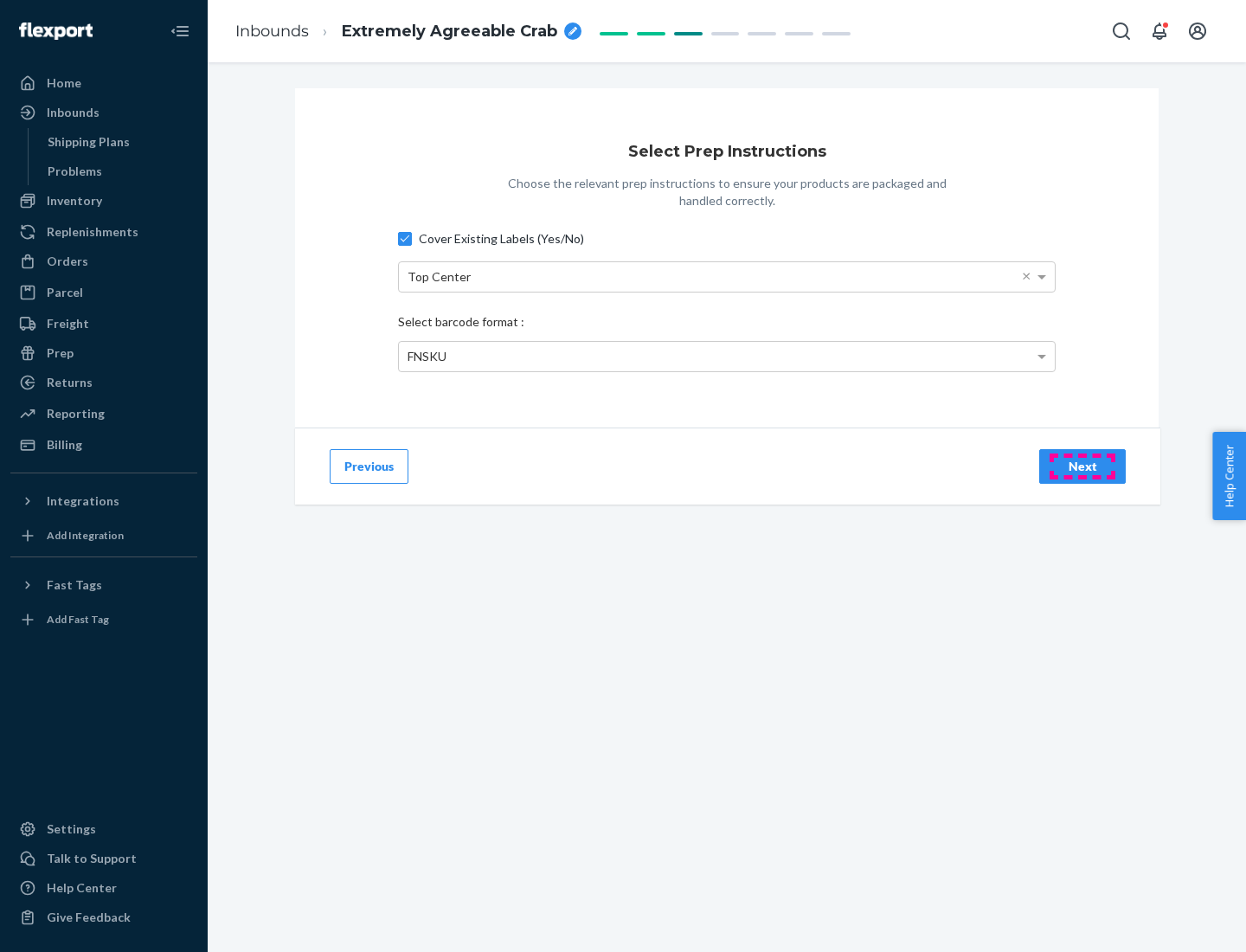
click at [1082, 466] on div "Next" at bounding box center [1082, 467] width 57 height 18
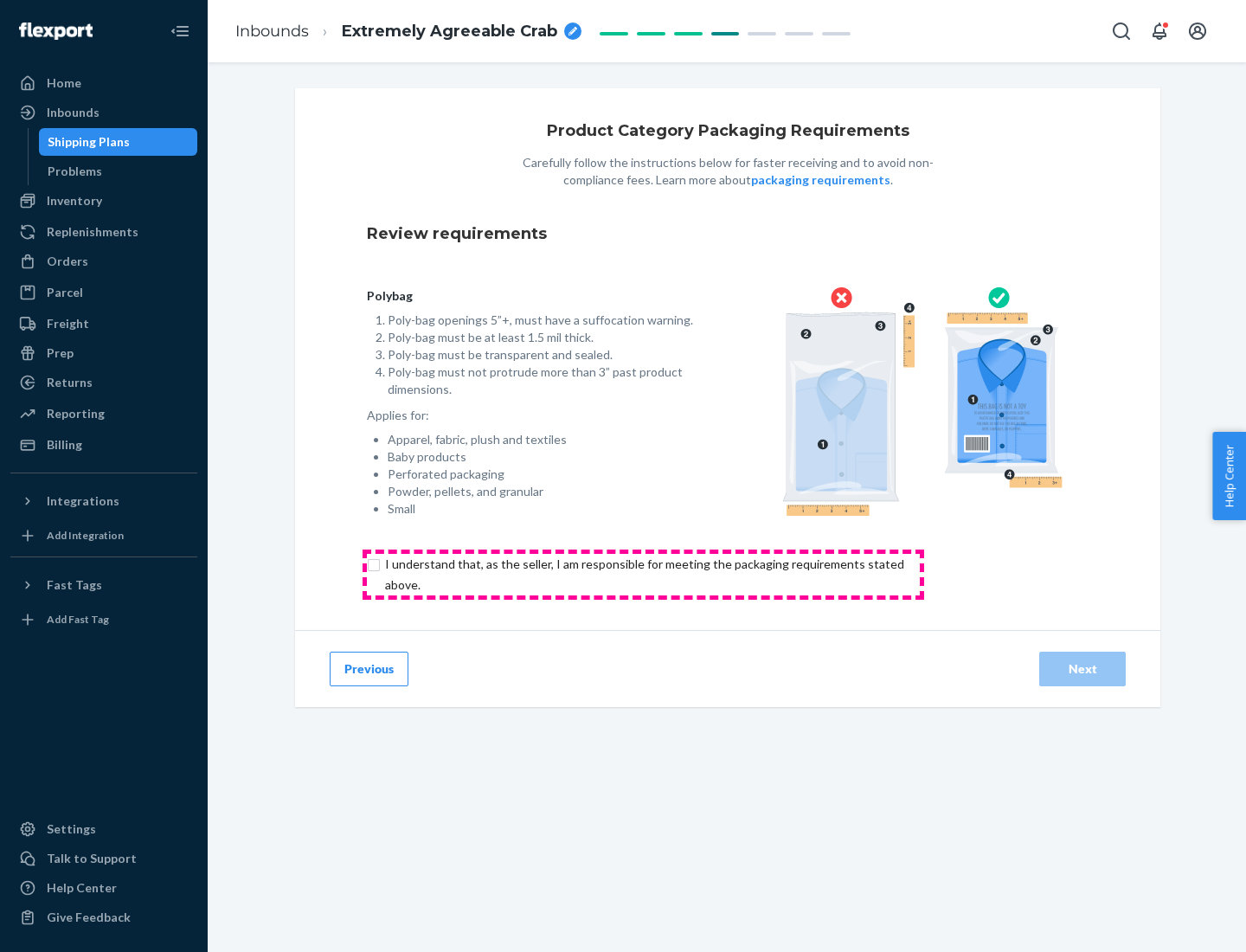
click at [643, 574] on input "checkbox" at bounding box center [655, 574] width 576 height 42
checkbox input "true"
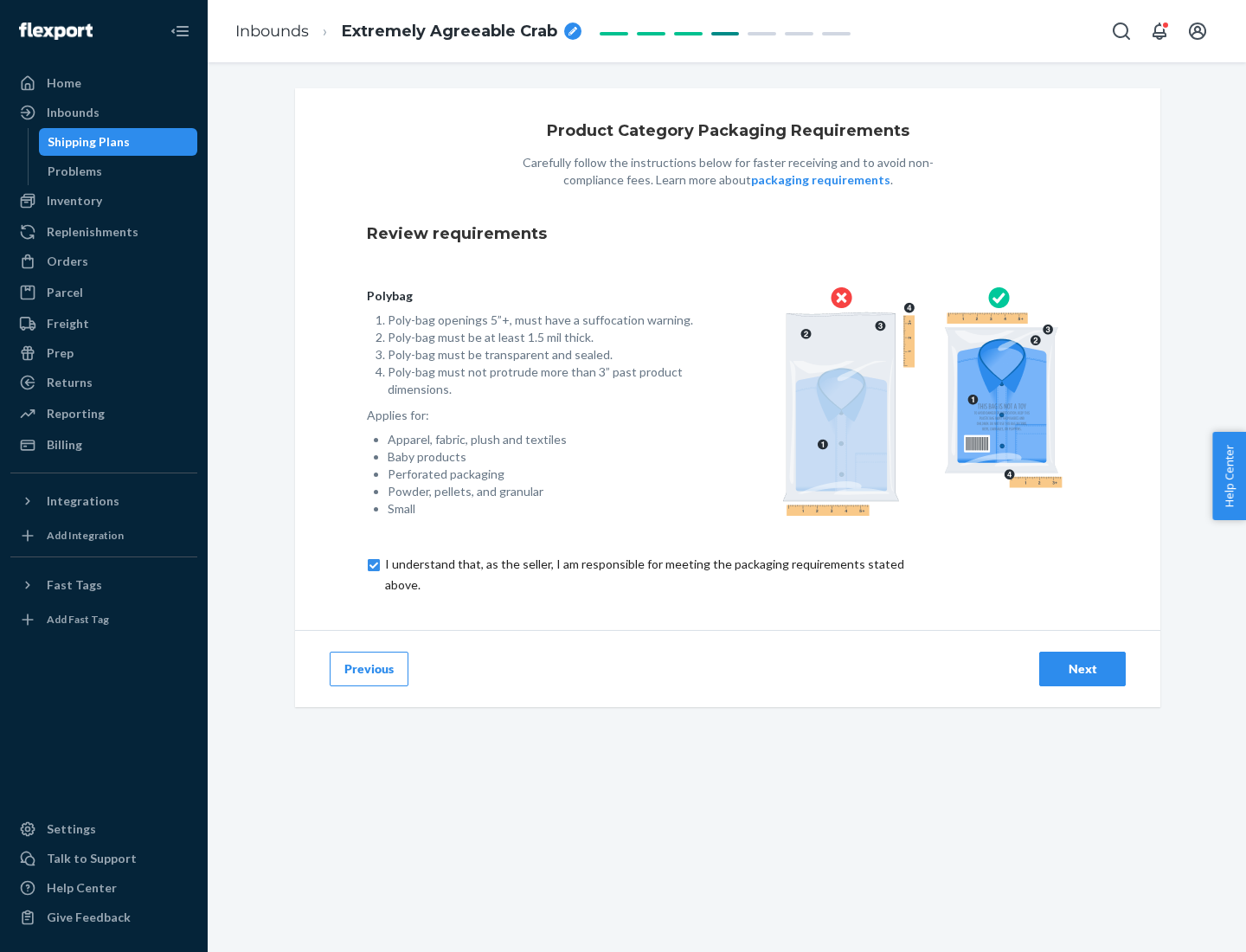
click at [1082, 668] on div "Next" at bounding box center [1082, 669] width 57 height 18
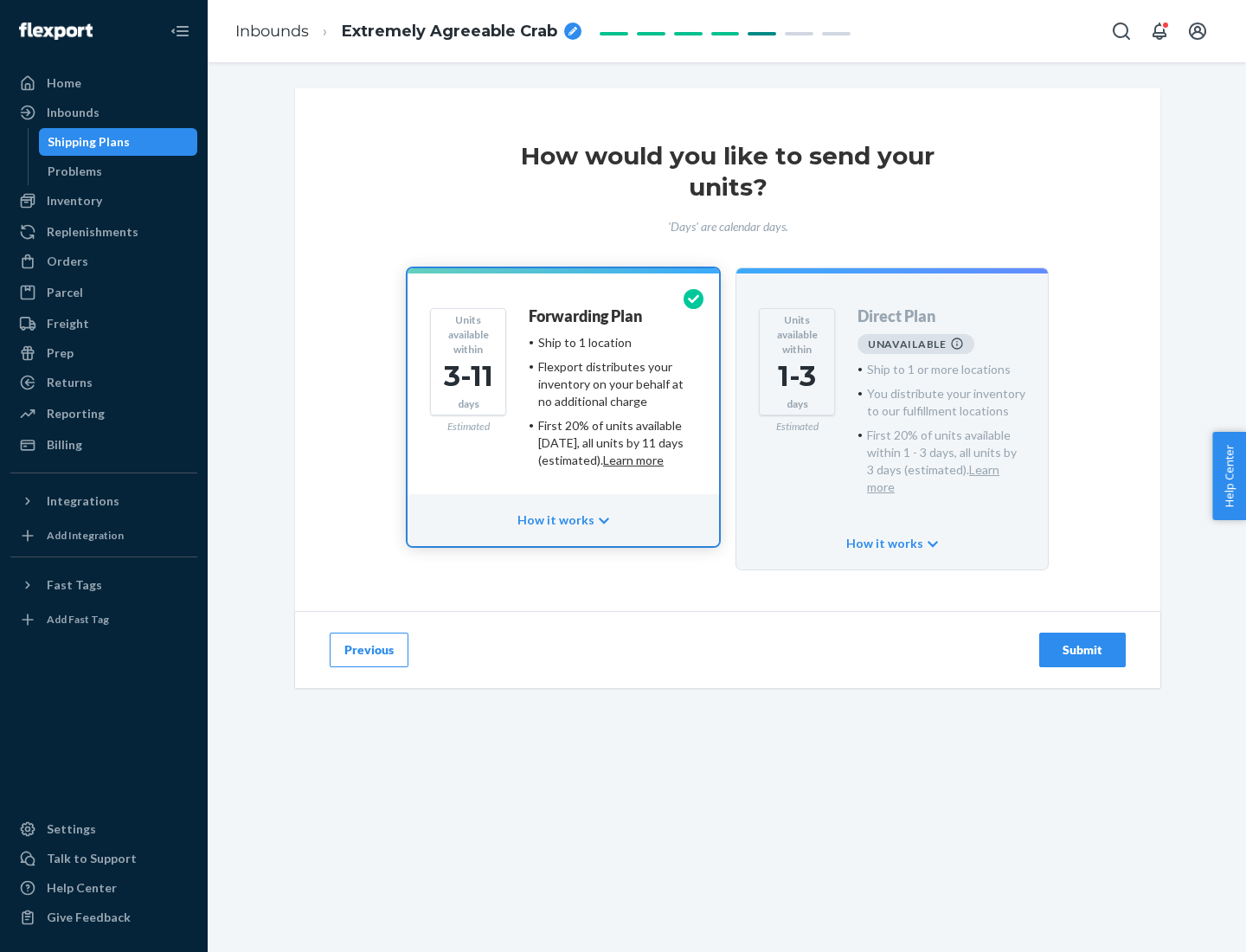
click at [586, 316] on h4 "Forwarding Plan" at bounding box center [585, 317] width 113 height 18
click at [1082, 641] on div "Submit" at bounding box center [1082, 650] width 57 height 18
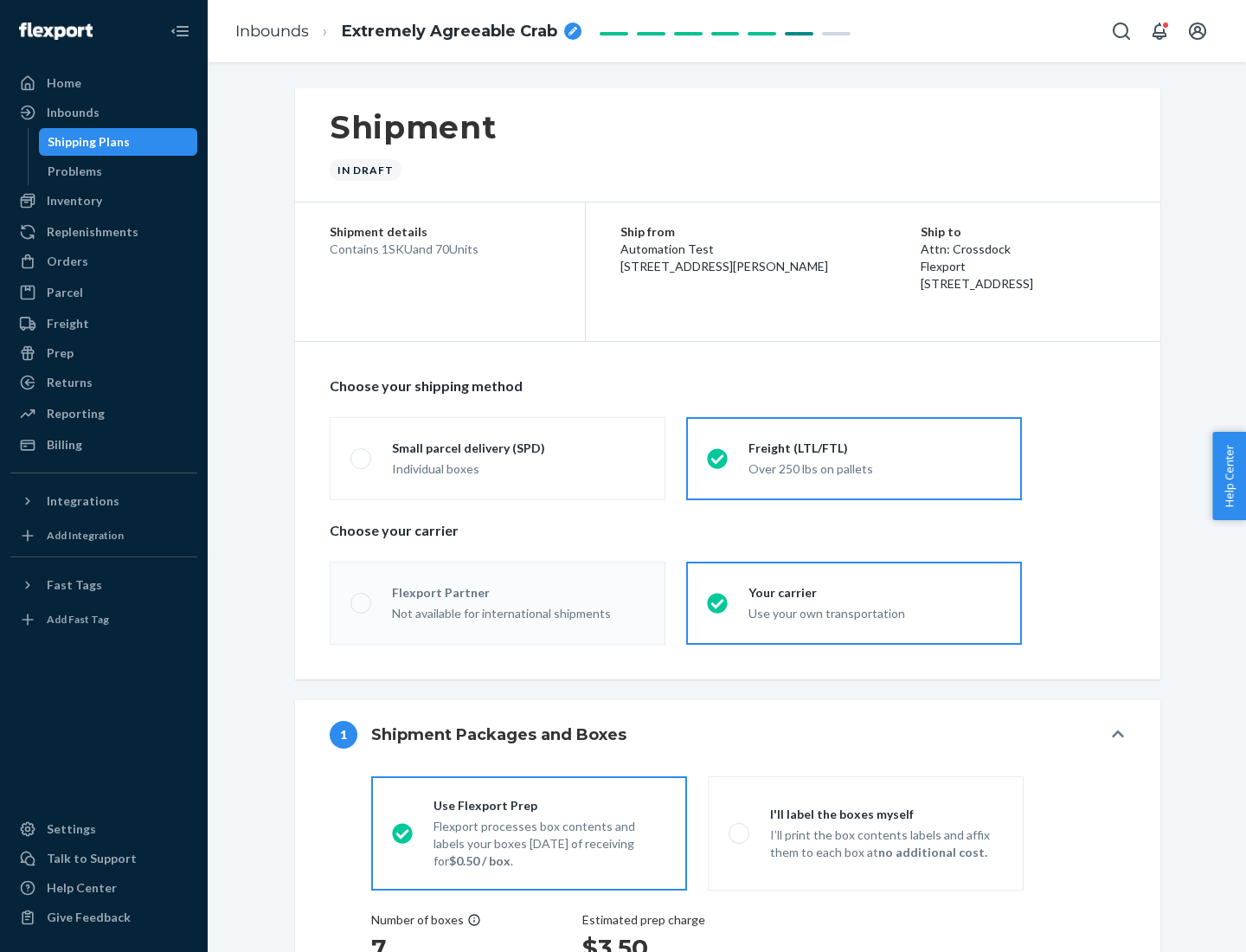
radio input "true"
radio input "false"
radio input "true"
radio input "false"
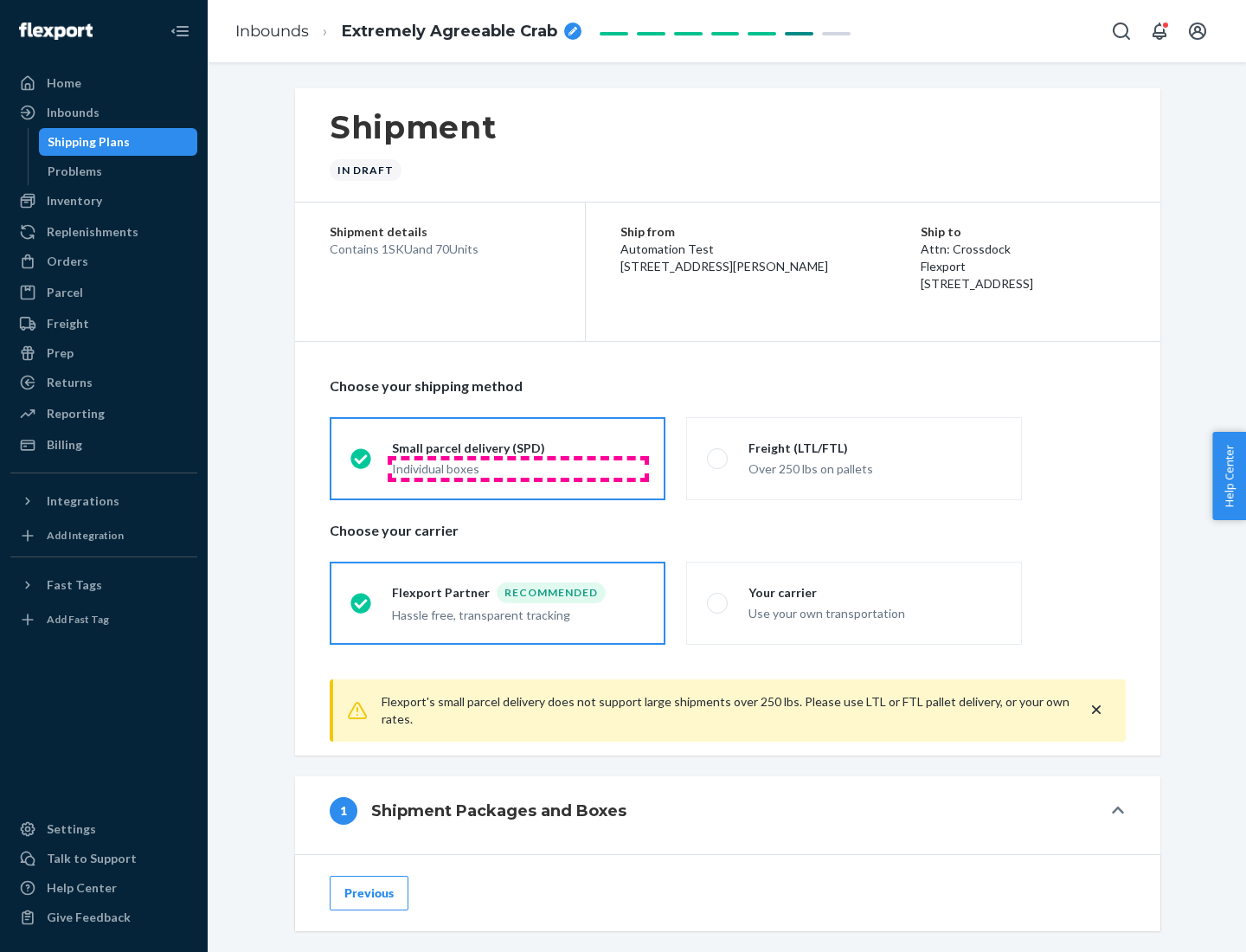
click at [518, 469] on div "Individual boxes" at bounding box center [517, 470] width 252 height 18
click at [361, 464] on input "Small parcel delivery (SPD) Individual boxes" at bounding box center [357, 459] width 12 height 12
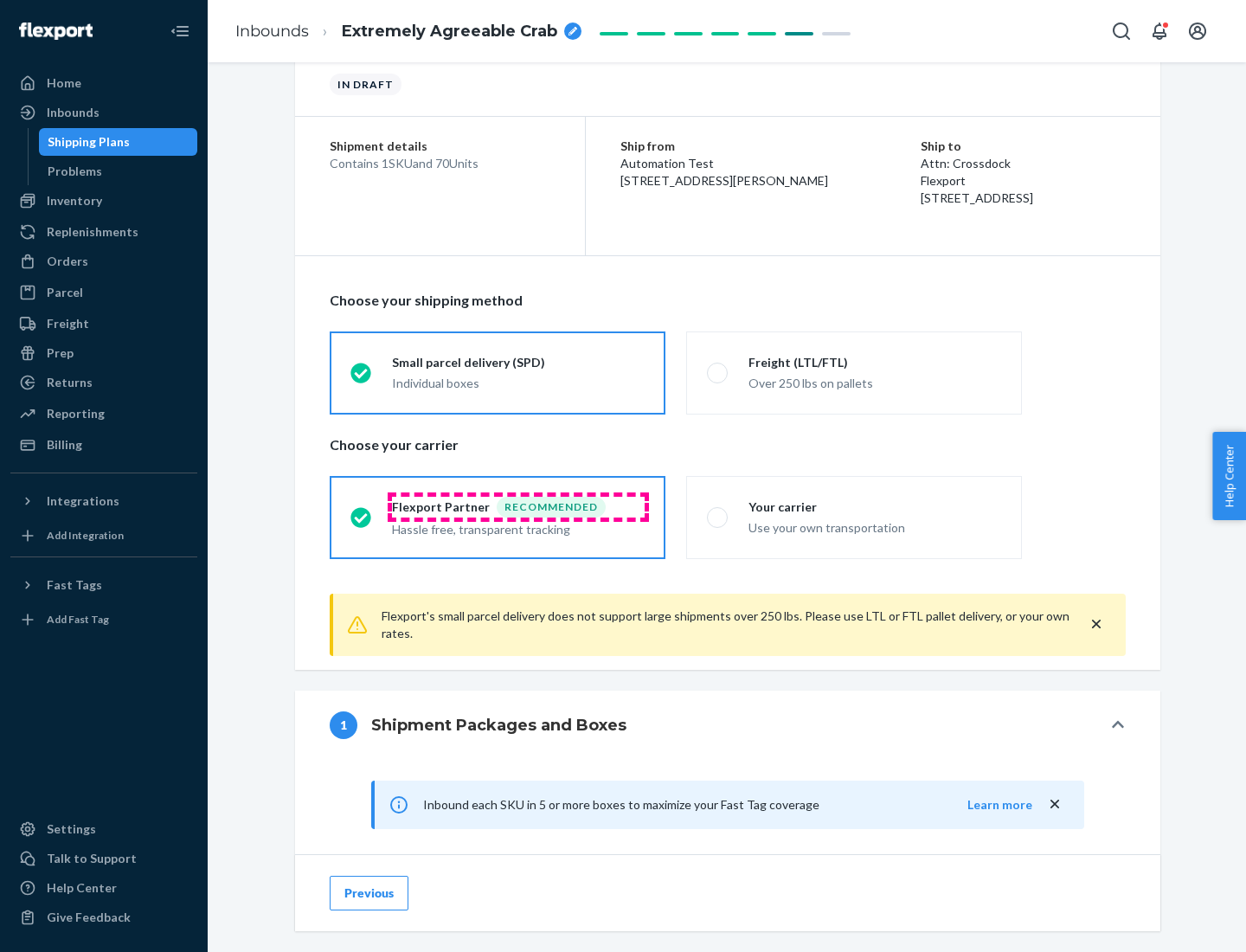
click at [518, 507] on div "Recommended" at bounding box center [551, 507] width 109 height 20
click at [361, 512] on input "Flexport Partner Recommended Hassle free, transparent tracking" at bounding box center [357, 517] width 12 height 12
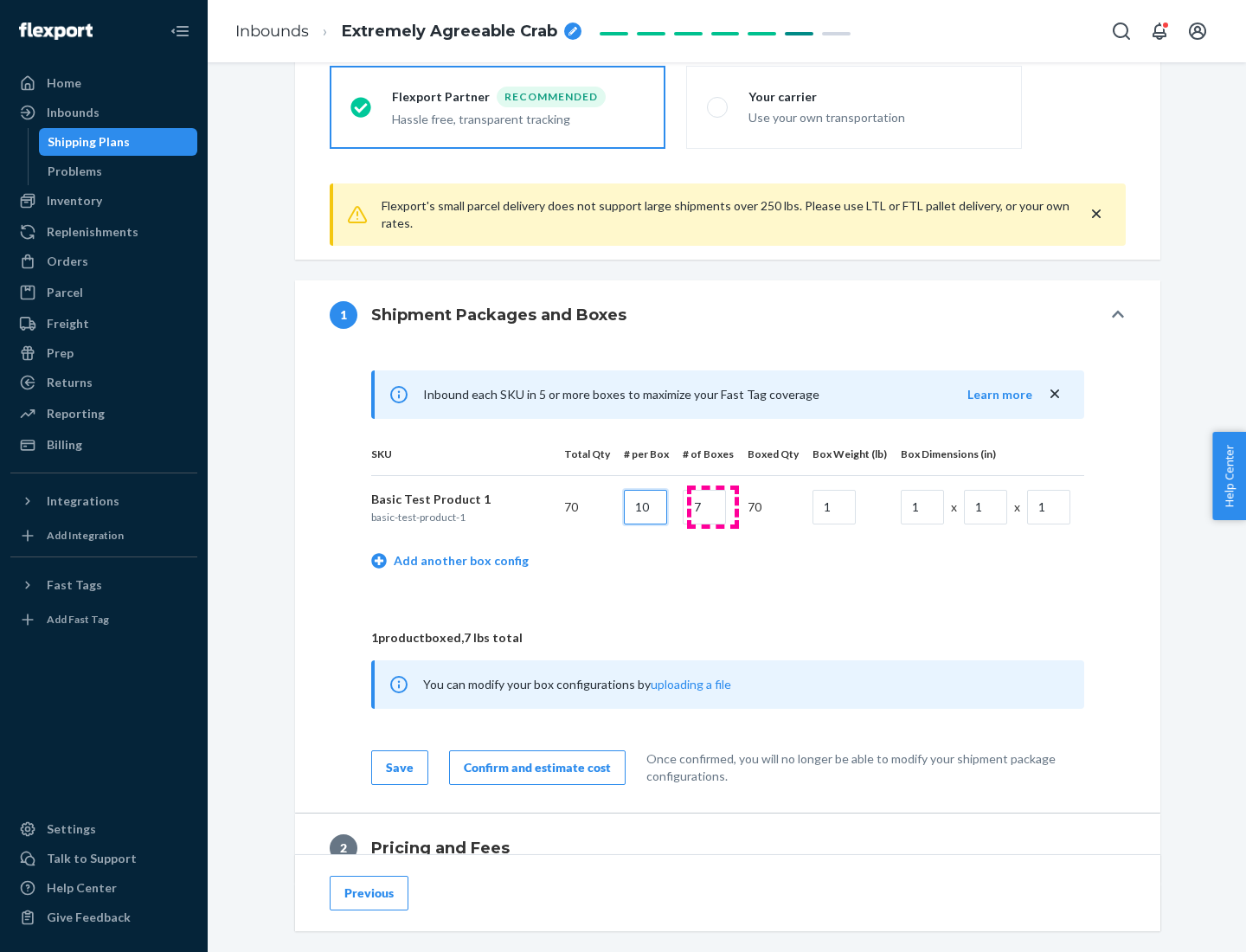
type input "10"
type input "7"
type input "1"
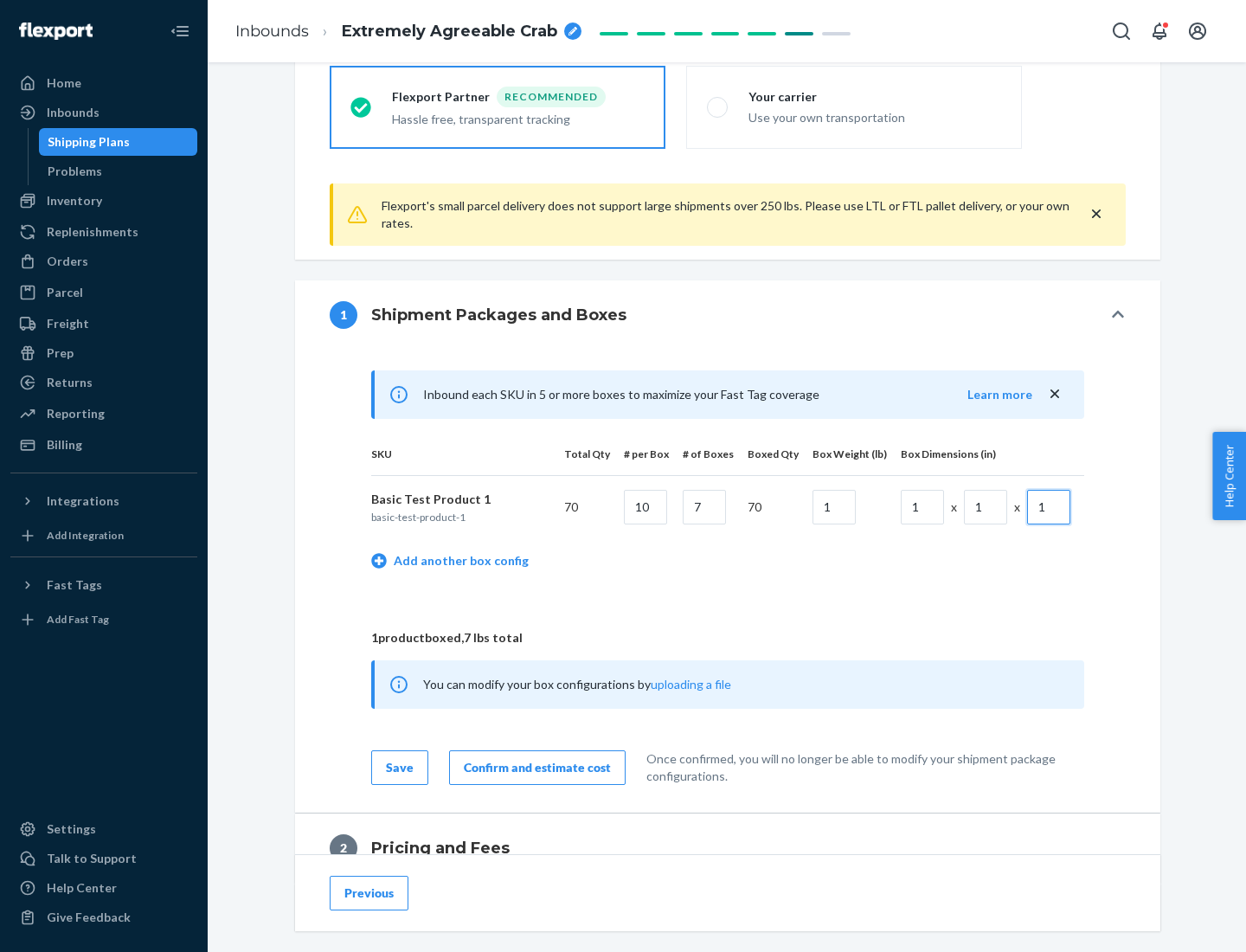
scroll to position [756, 0]
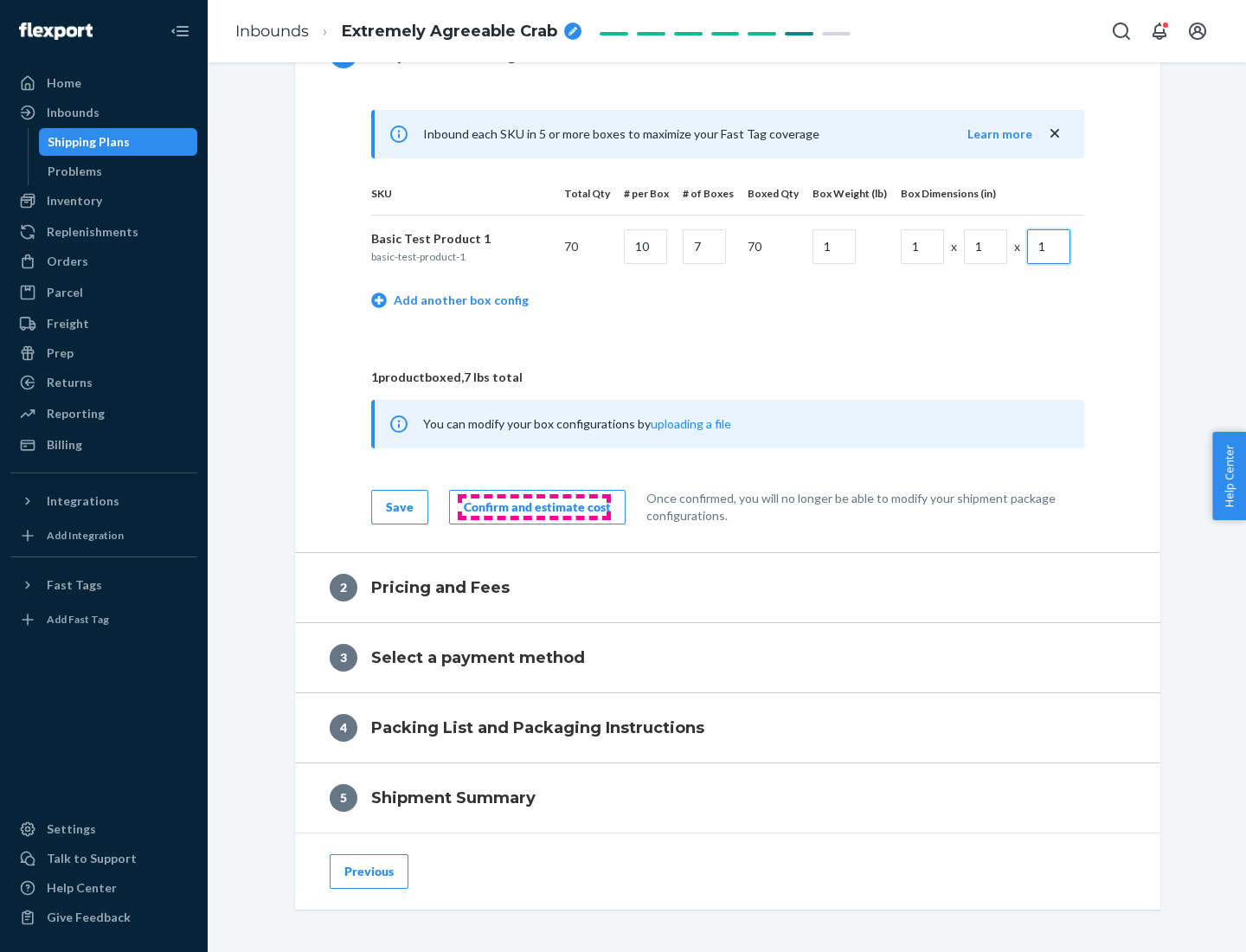
type input "1"
click at [534, 507] on div "Confirm and estimate cost" at bounding box center [537, 508] width 147 height 18
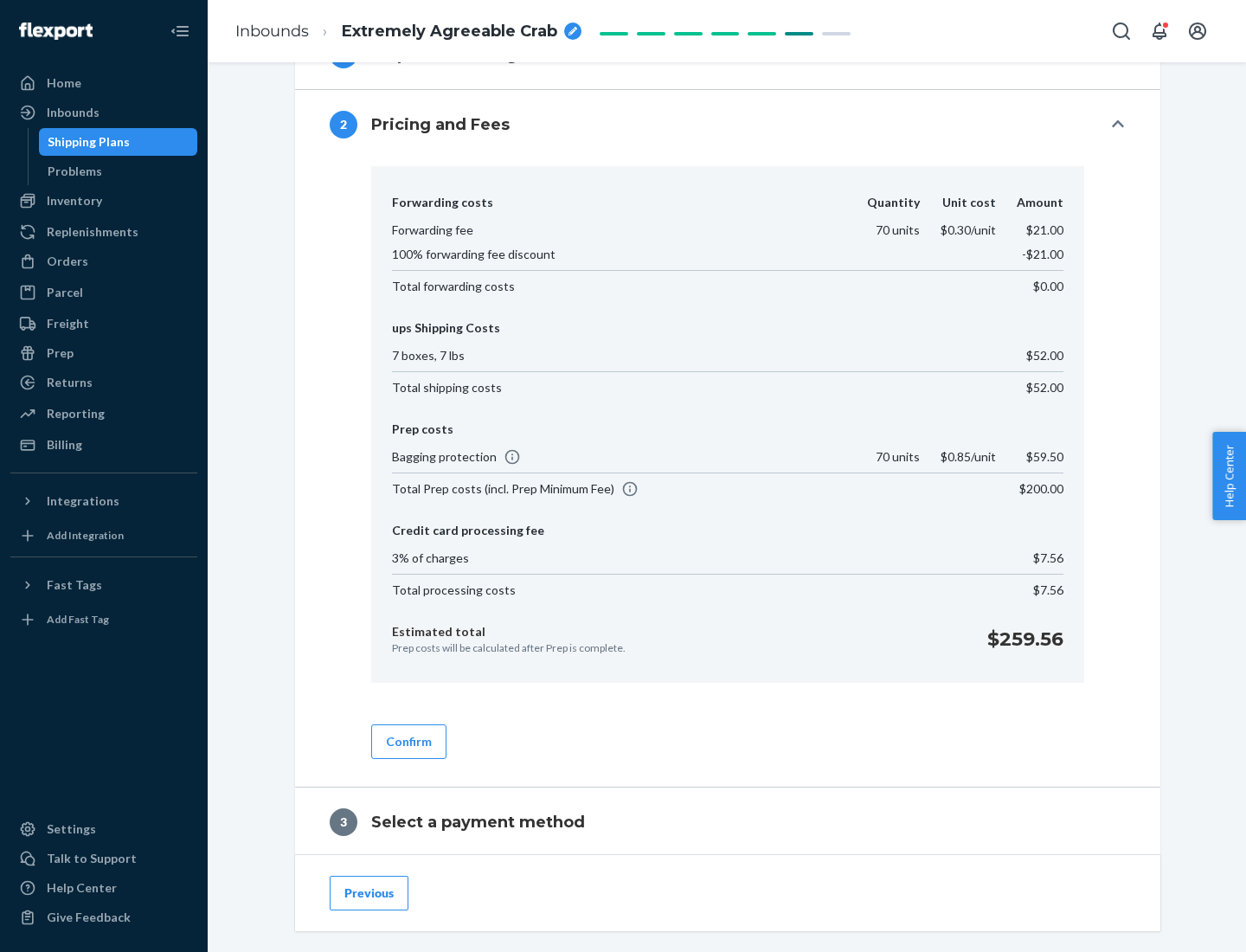
scroll to position [991, 0]
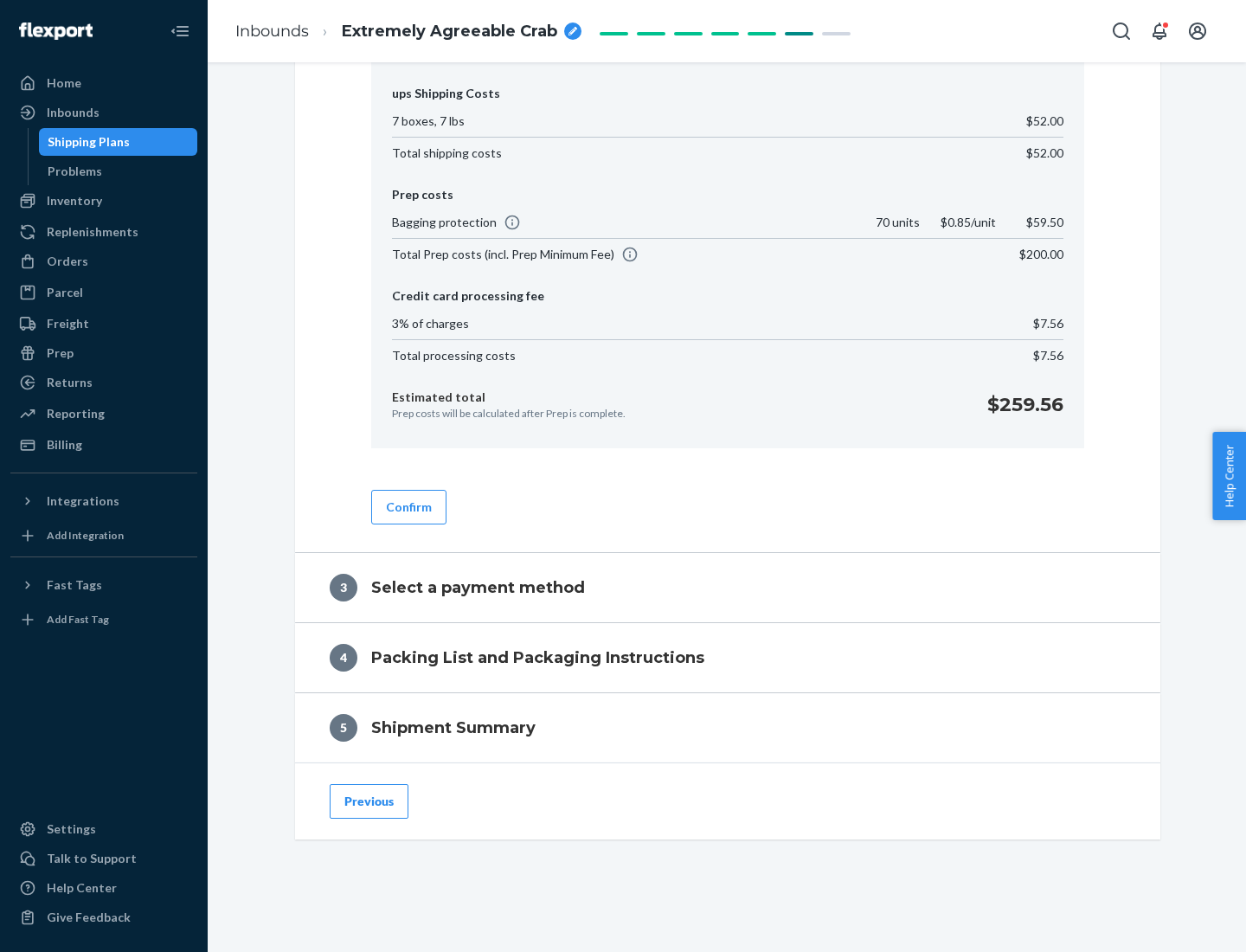
click at [407, 507] on button "Confirm" at bounding box center [408, 508] width 75 height 35
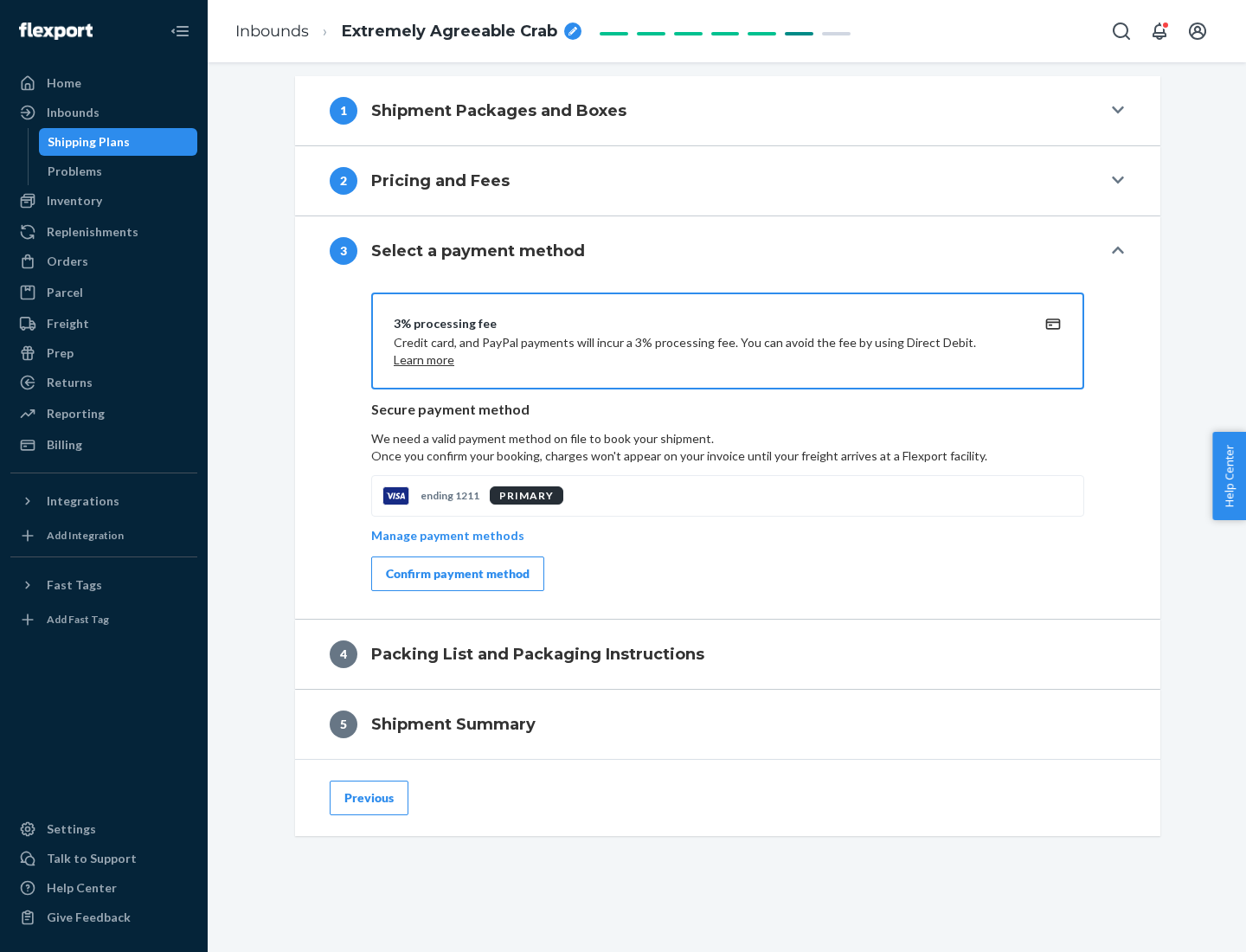
scroll to position [701, 0]
click at [456, 574] on div "Confirm payment method" at bounding box center [457, 574] width 143 height 18
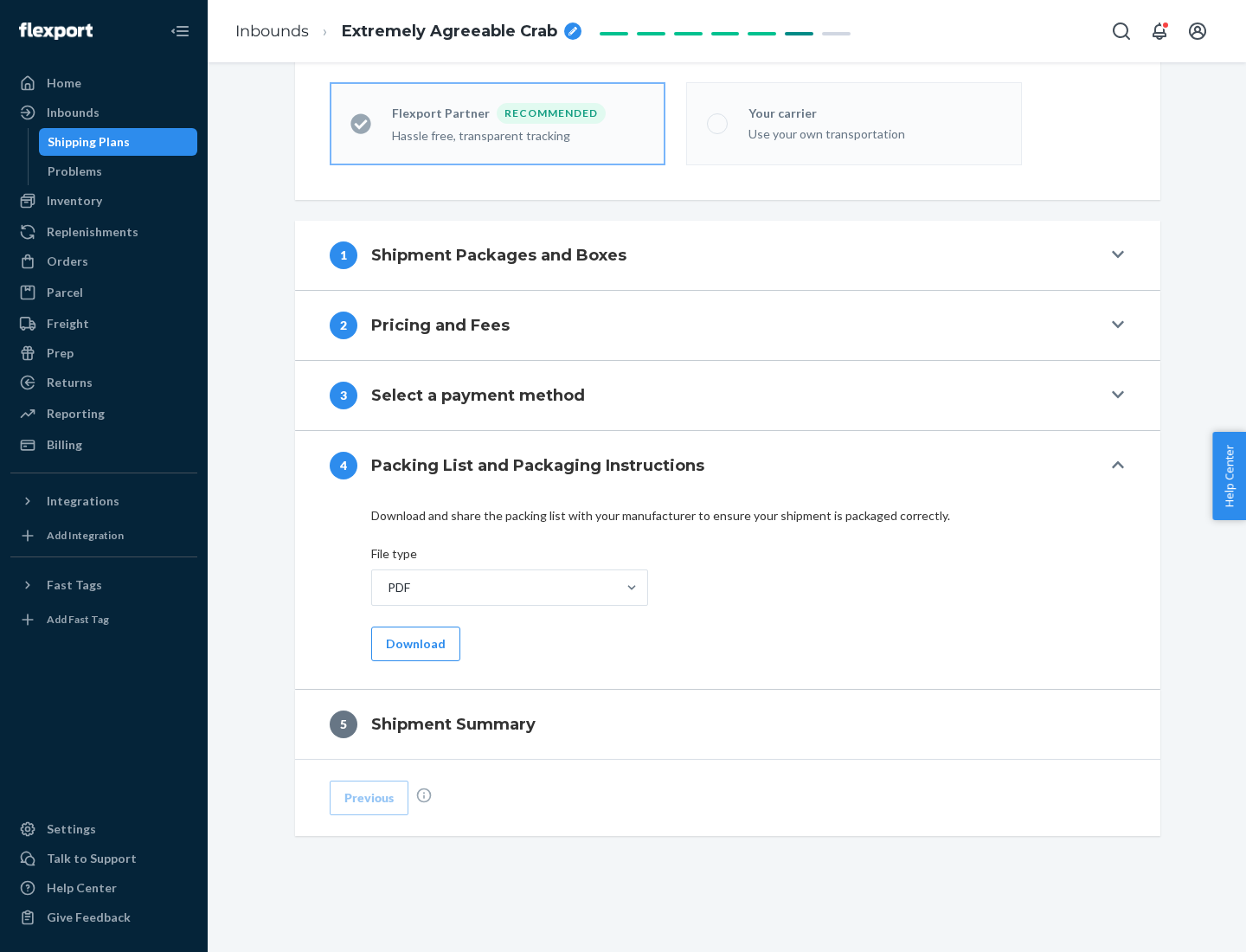
scroll to position [479, 0]
click at [414, 643] on button "Download" at bounding box center [415, 644] width 89 height 35
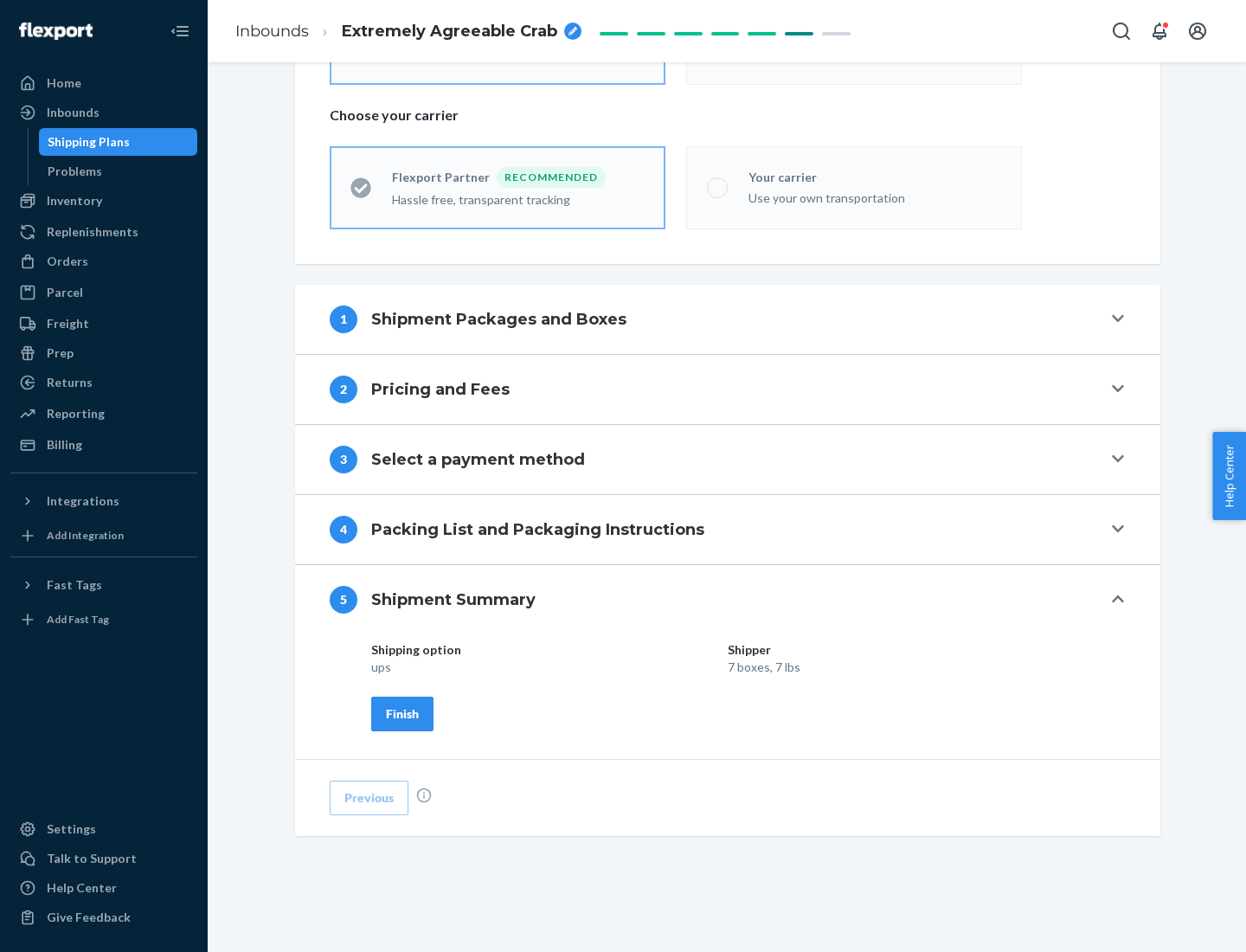
scroll to position [415, 0]
